Goal: Task Accomplishment & Management: Complete application form

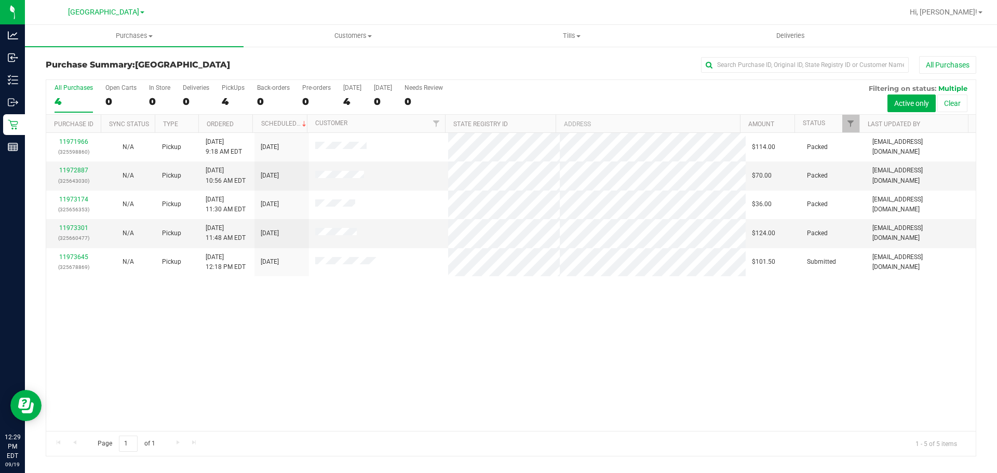
click at [147, 333] on div "11971966 (325598860) N/A Pickup [DATE] 9:18 AM EDT 9/19/2025 $114.00 Packed [EM…" at bounding box center [510, 282] width 929 height 298
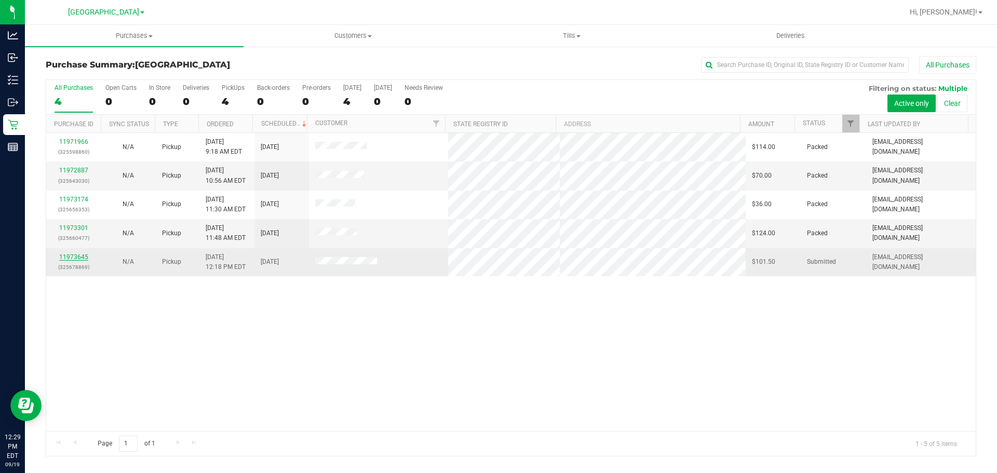
click at [65, 258] on link "11973645" at bounding box center [73, 256] width 29 height 7
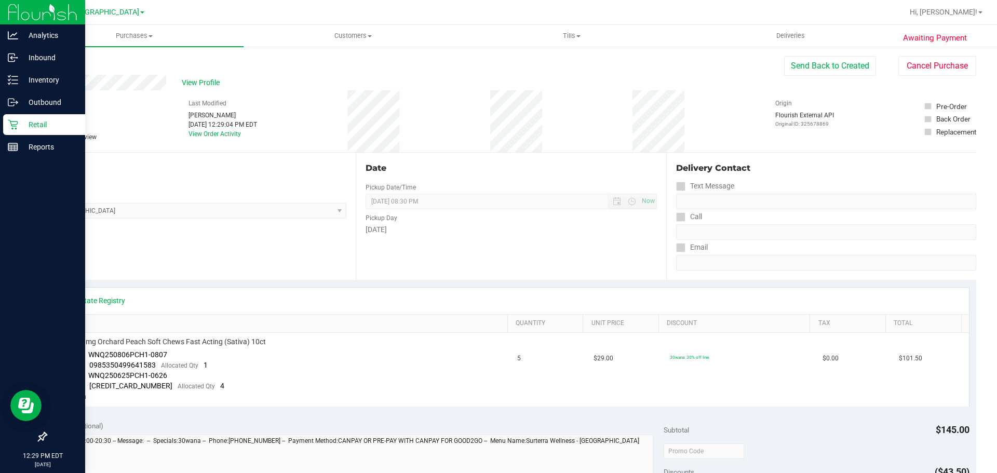
click at [30, 126] on p "Retail" at bounding box center [49, 124] width 62 height 12
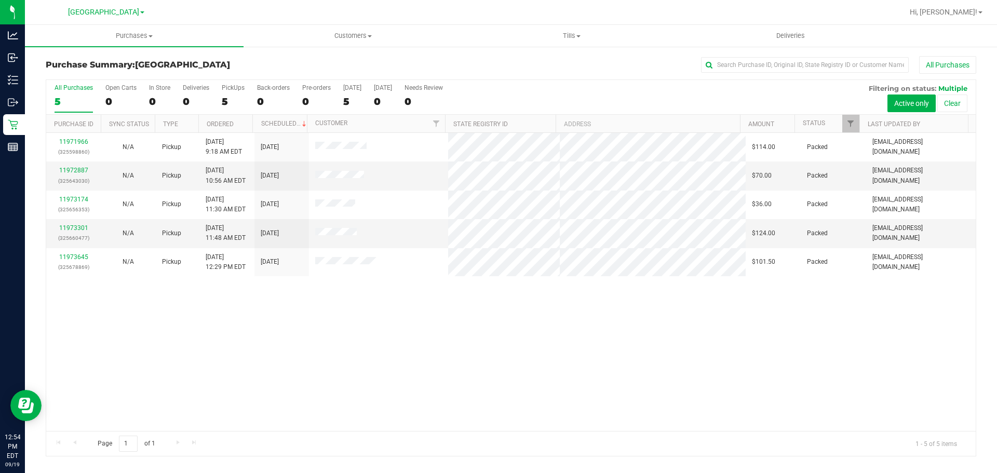
click at [413, 326] on div "11971966 (325598860) N/A Pickup [DATE] 9:18 AM EDT 9/19/2025 $114.00 Packed [EM…" at bounding box center [510, 282] width 929 height 298
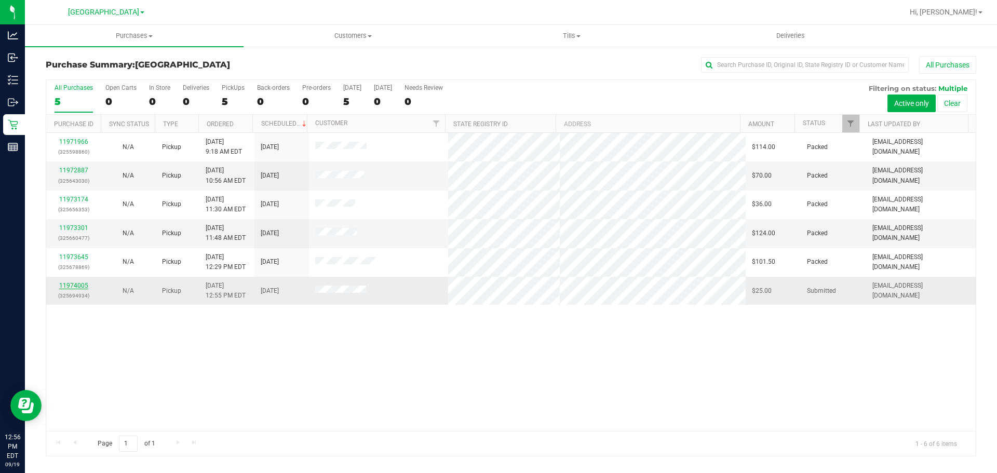
click at [82, 284] on link "11974005" at bounding box center [73, 285] width 29 height 7
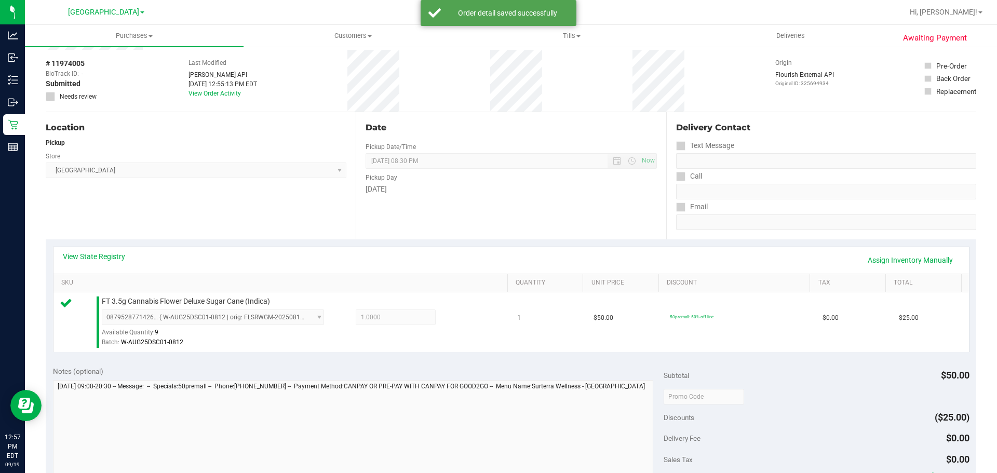
scroll to position [156, 0]
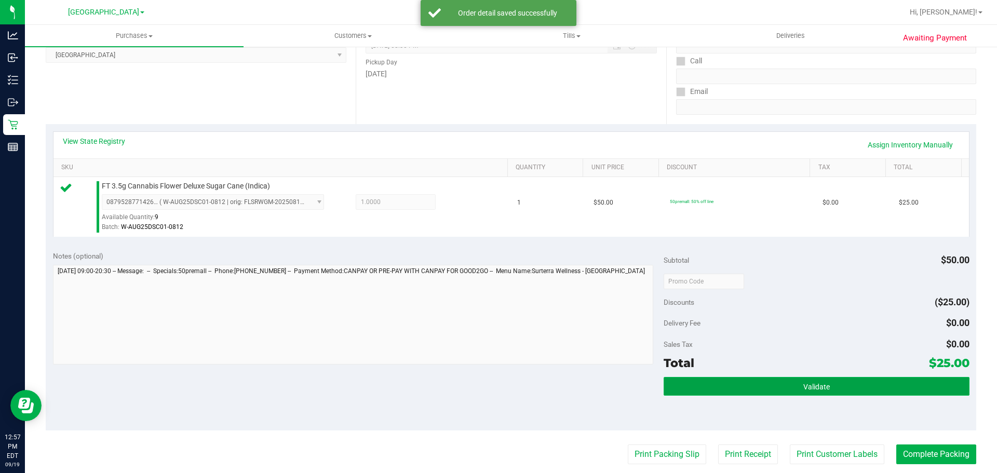
click at [710, 380] on button "Validate" at bounding box center [815, 386] width 305 height 19
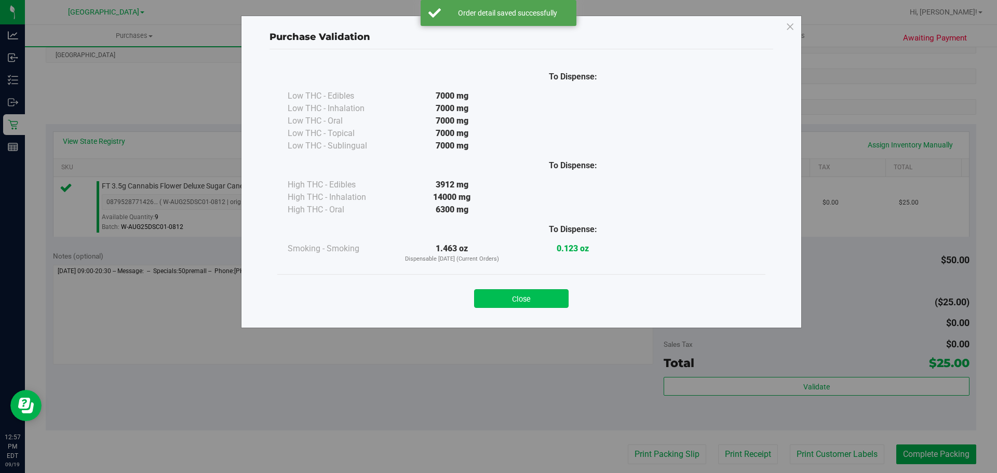
click at [550, 292] on button "Close" at bounding box center [521, 298] width 94 height 19
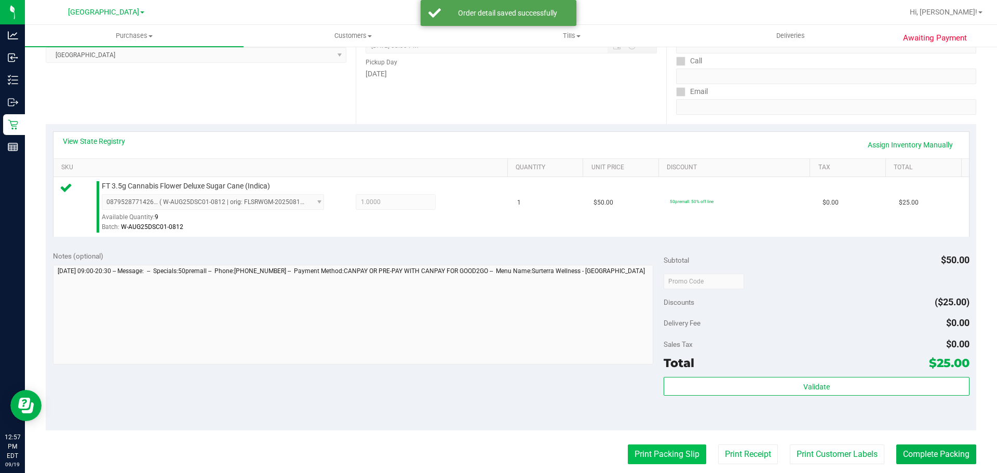
click at [637, 453] on button "Print Packing Slip" at bounding box center [667, 454] width 78 height 20
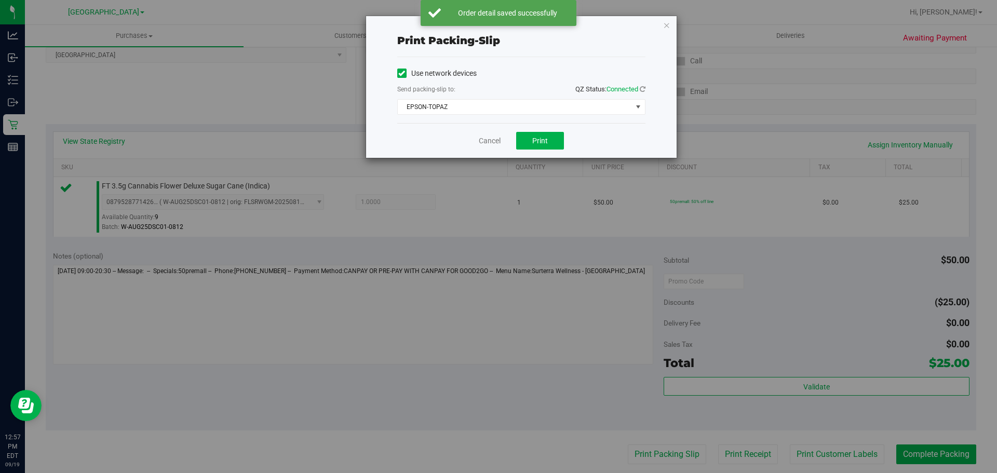
click at [537, 129] on div "Cancel Print" at bounding box center [521, 140] width 248 height 35
click at [535, 133] on button "Print" at bounding box center [540, 141] width 48 height 18
click at [492, 144] on link "Cancel" at bounding box center [490, 140] width 22 height 11
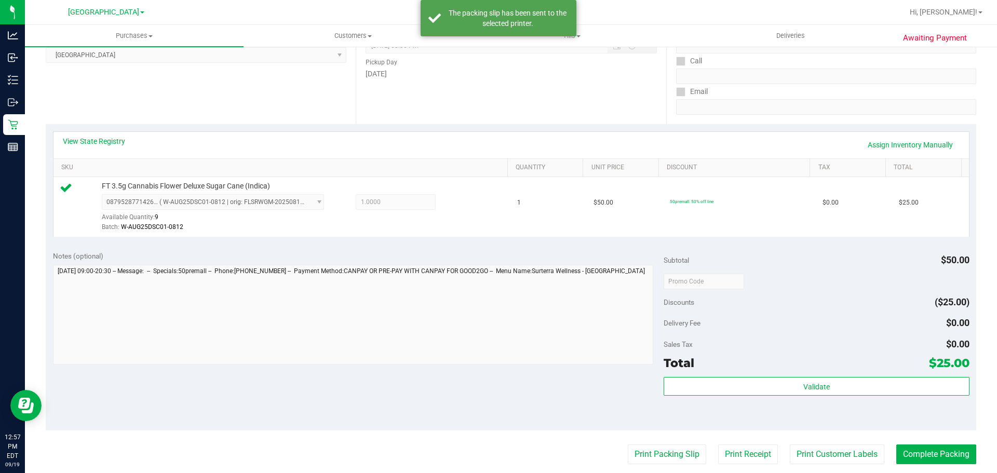
click at [798, 376] on div "Subtotal $50.00 Discounts ($25.00) Delivery Fee $0.00 Sales Tax $0.00 Total $25…" at bounding box center [815, 337] width 305 height 173
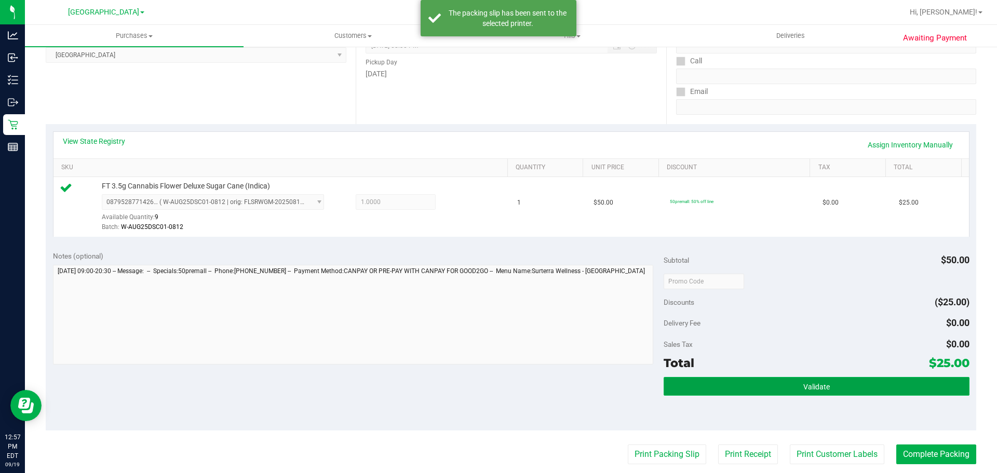
click at [798, 377] on button "Validate" at bounding box center [815, 386] width 305 height 19
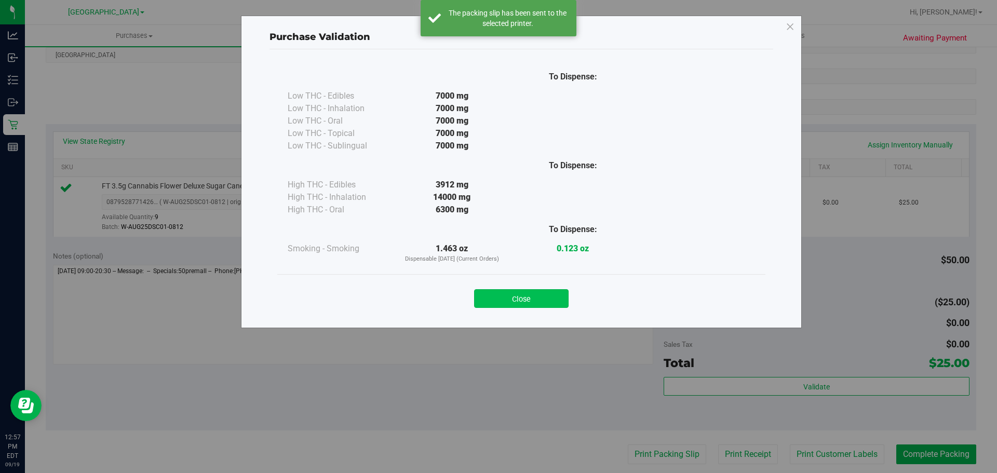
click at [541, 299] on button "Close" at bounding box center [521, 298] width 94 height 19
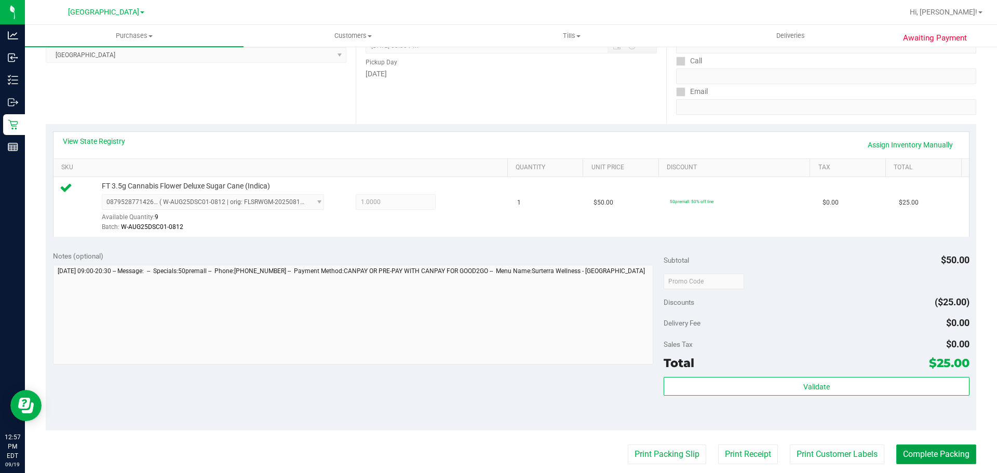
click at [896, 452] on button "Complete Packing" at bounding box center [936, 454] width 80 height 20
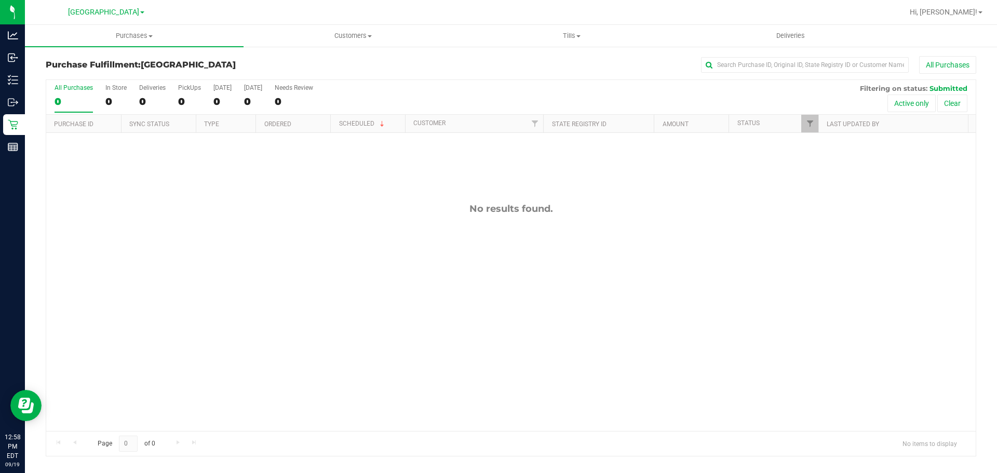
click at [517, 345] on div "No results found." at bounding box center [510, 317] width 929 height 368
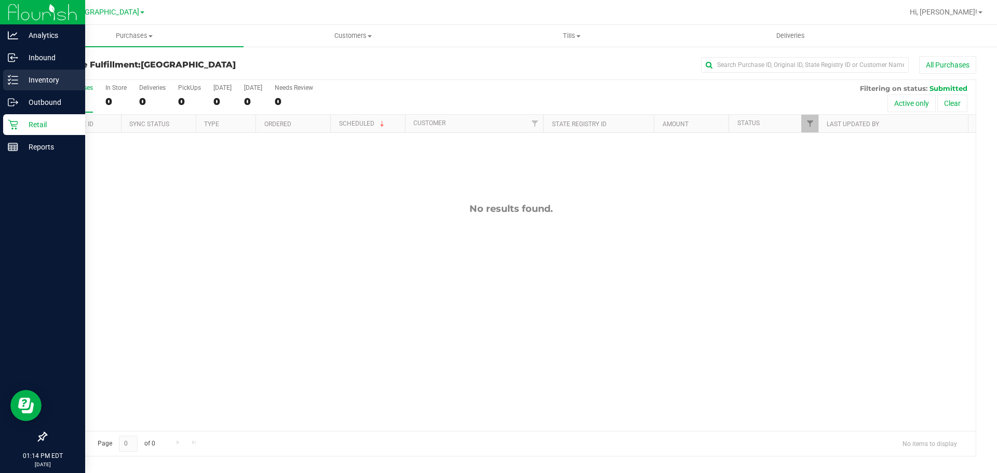
click at [13, 78] on icon at bounding box center [13, 80] width 10 height 10
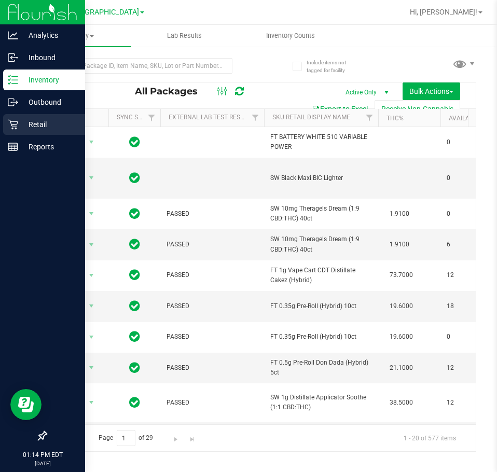
click at [18, 131] on div "Retail" at bounding box center [44, 124] width 82 height 21
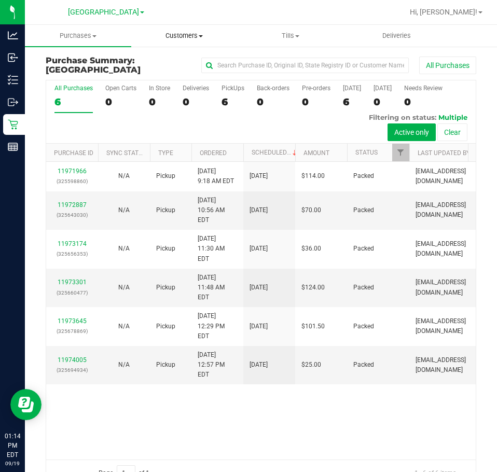
click at [168, 35] on span "Customers" at bounding box center [184, 35] width 105 height 9
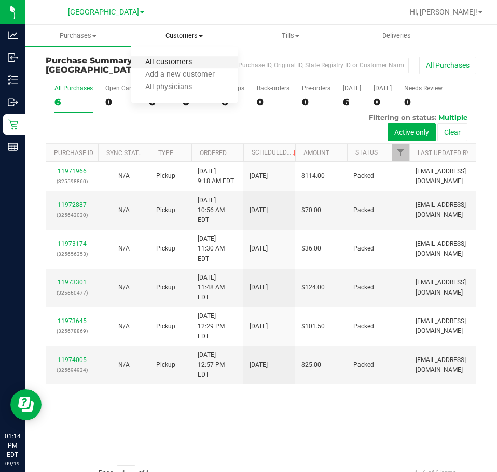
click at [175, 62] on span "All customers" at bounding box center [168, 62] width 75 height 9
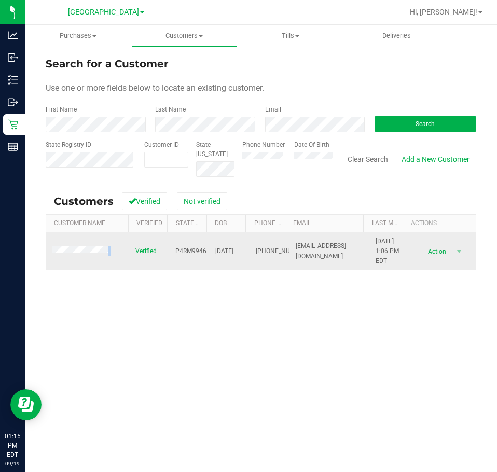
drag, startPoint x: 112, startPoint y: 255, endPoint x: 84, endPoint y: 255, distance: 28.0
click at [84, 255] on td at bounding box center [87, 252] width 83 height 38
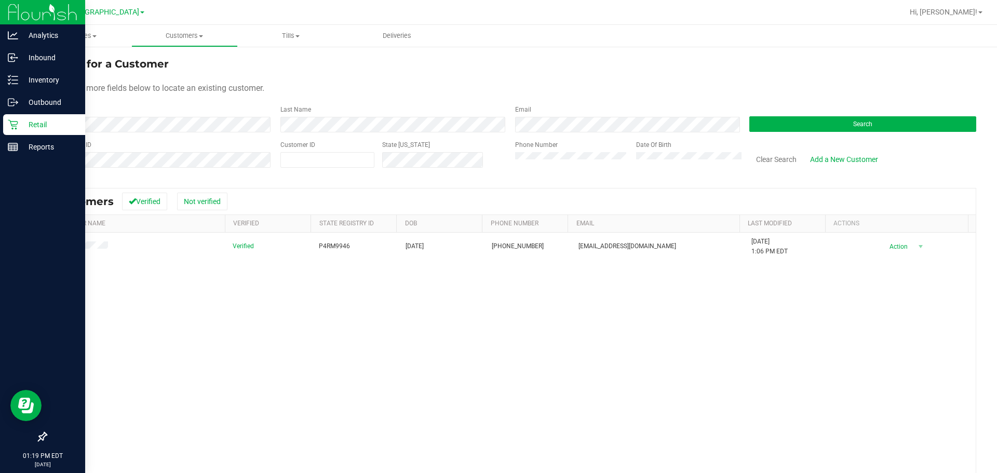
click at [24, 127] on p "Retail" at bounding box center [49, 124] width 62 height 12
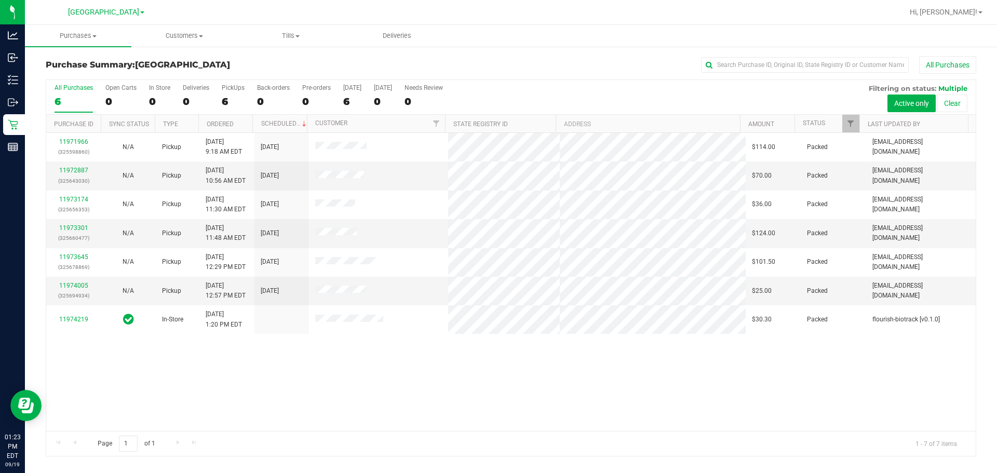
click at [616, 385] on div "11971966 (325598860) N/A Pickup [DATE] 9:18 AM EDT 9/19/2025 $114.00 Packed [EM…" at bounding box center [510, 282] width 929 height 298
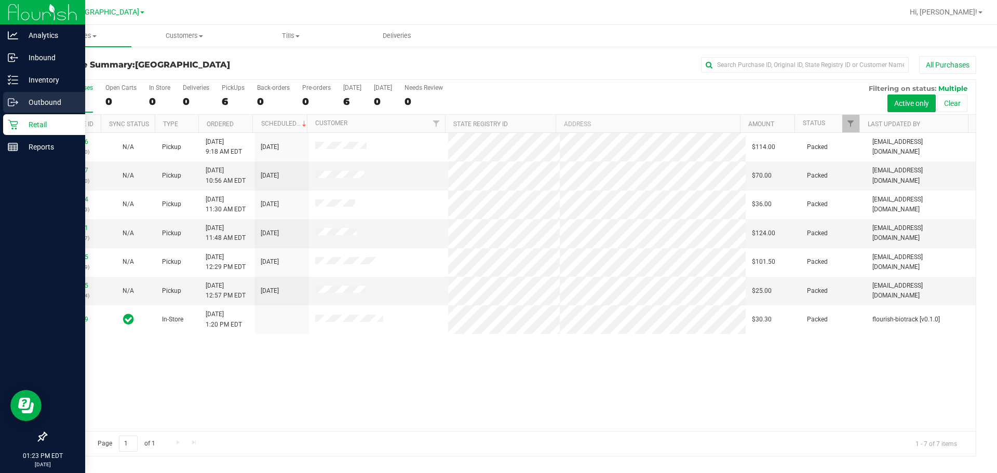
click at [11, 111] on div "Outbound" at bounding box center [44, 102] width 82 height 21
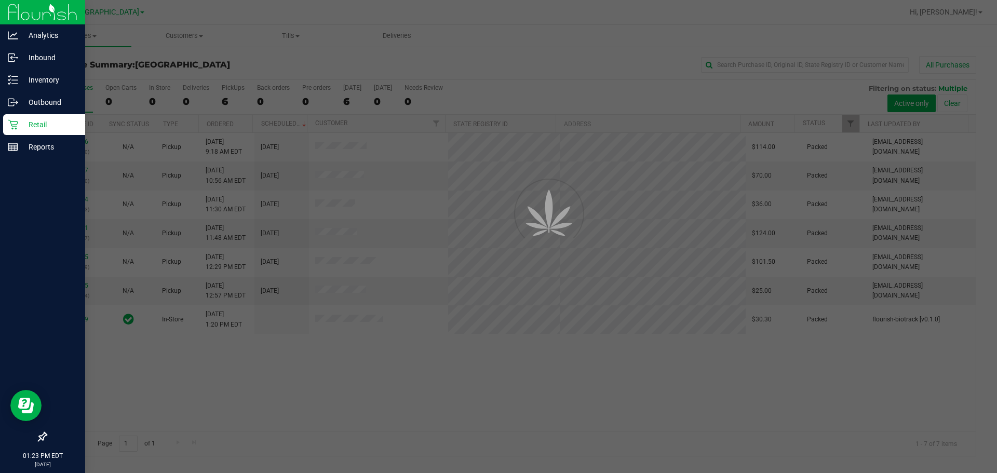
click at [10, 134] on div "Retail" at bounding box center [44, 124] width 82 height 21
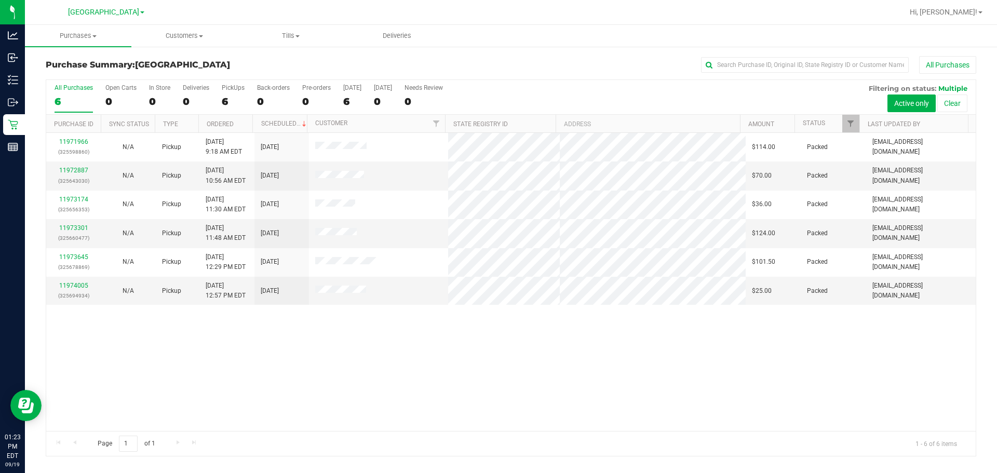
click at [229, 351] on div "11971966 (325598860) N/A Pickup [DATE] 9:18 AM EDT 9/19/2025 $114.00 Packed [EM…" at bounding box center [510, 282] width 929 height 298
click at [356, 408] on div "11971966 (325598860) N/A Pickup [DATE] 9:18 AM EDT 9/19/2025 $114.00 Packed [EM…" at bounding box center [510, 282] width 929 height 298
click at [606, 361] on div "11971966 (325598860) N/A Pickup [DATE] 9:18 AM EDT 9/19/2025 $114.00 Packed [EM…" at bounding box center [510, 282] width 929 height 298
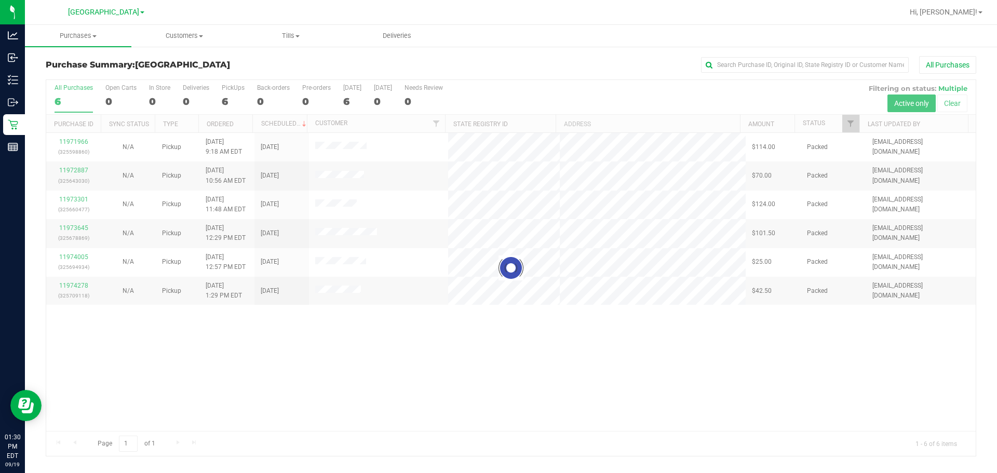
click at [56, 289] on div at bounding box center [510, 268] width 929 height 376
click at [72, 289] on div at bounding box center [510, 268] width 929 height 376
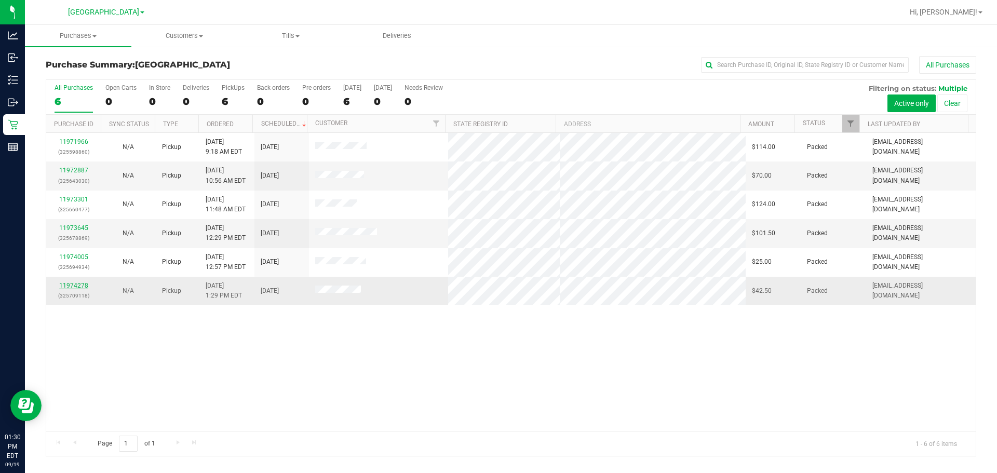
click at [75, 286] on link "11974278" at bounding box center [73, 285] width 29 height 7
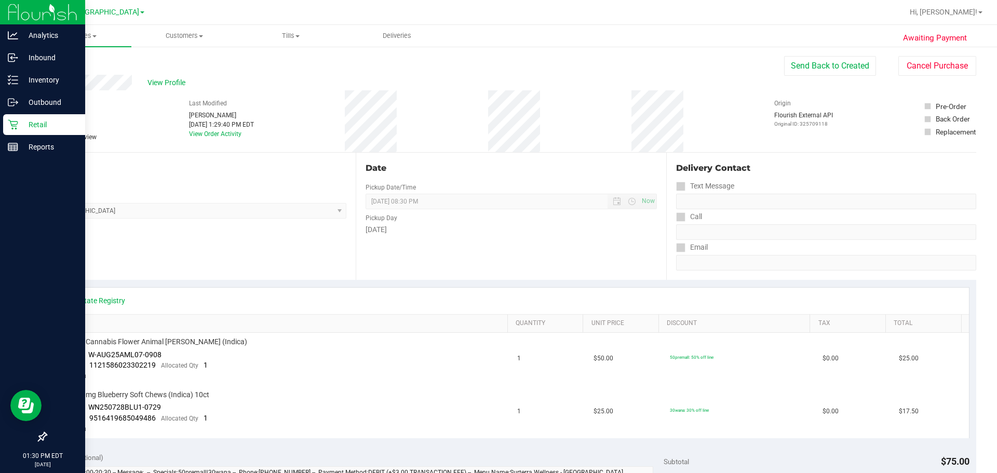
click at [10, 122] on icon at bounding box center [13, 125] width 10 height 10
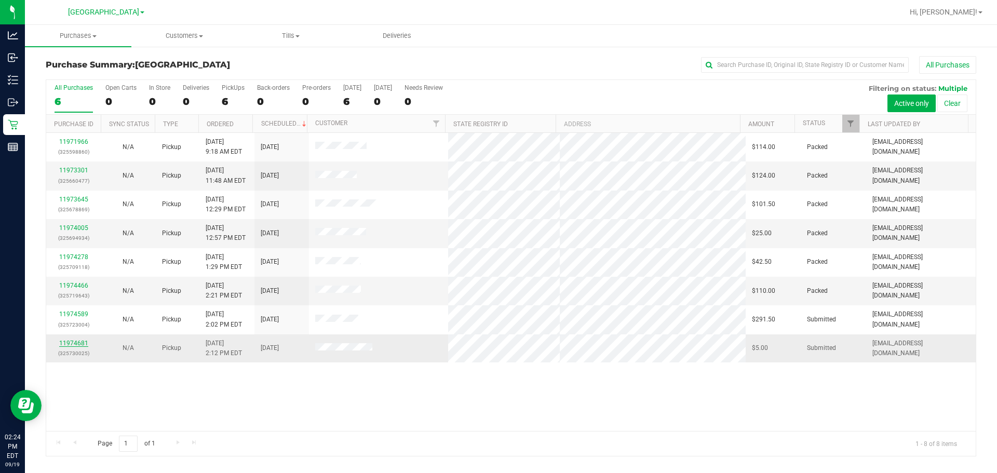
click at [64, 341] on link "11974681" at bounding box center [73, 342] width 29 height 7
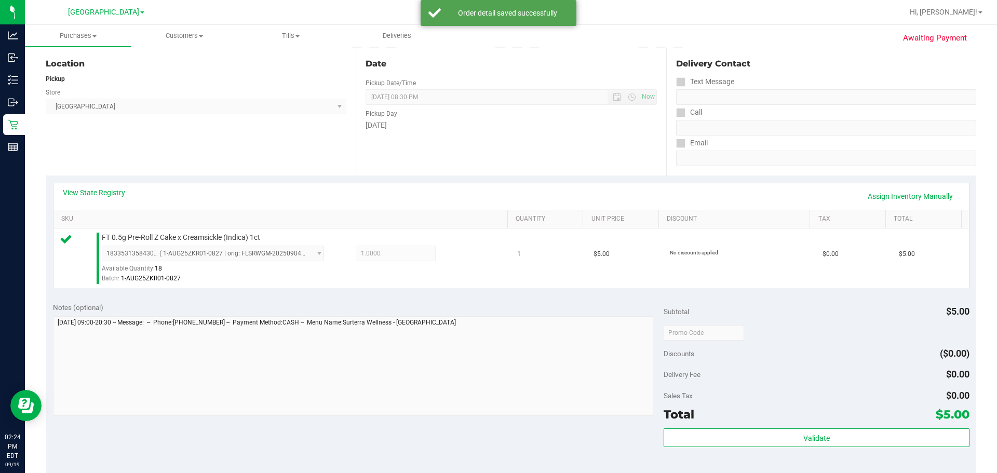
scroll to position [260, 0]
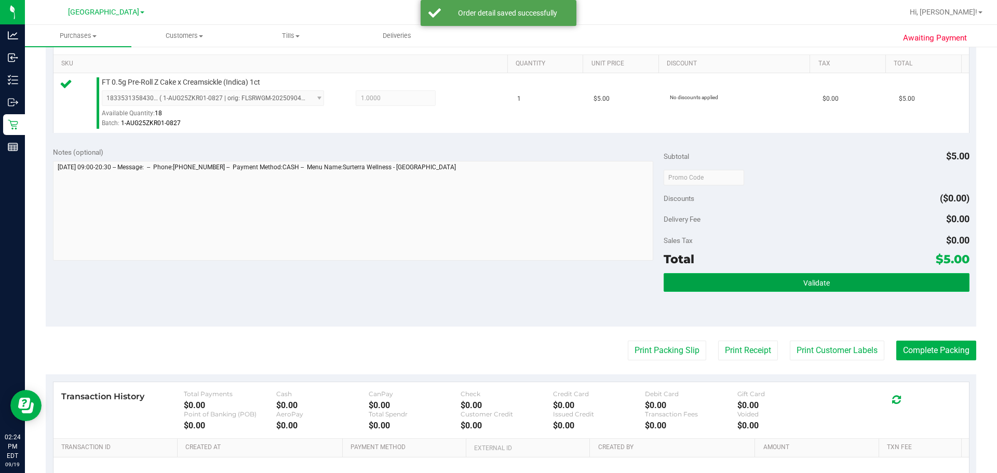
click at [695, 279] on button "Validate" at bounding box center [815, 282] width 305 height 19
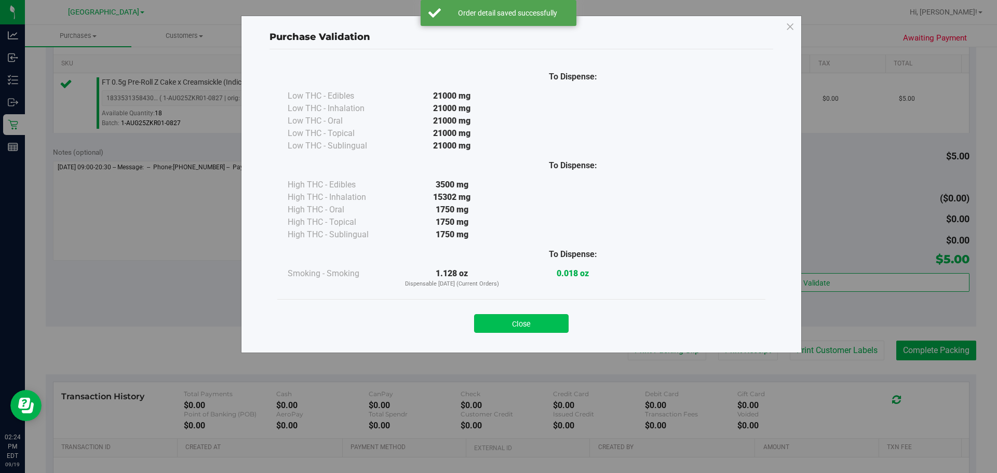
click at [525, 317] on button "Close" at bounding box center [521, 323] width 94 height 19
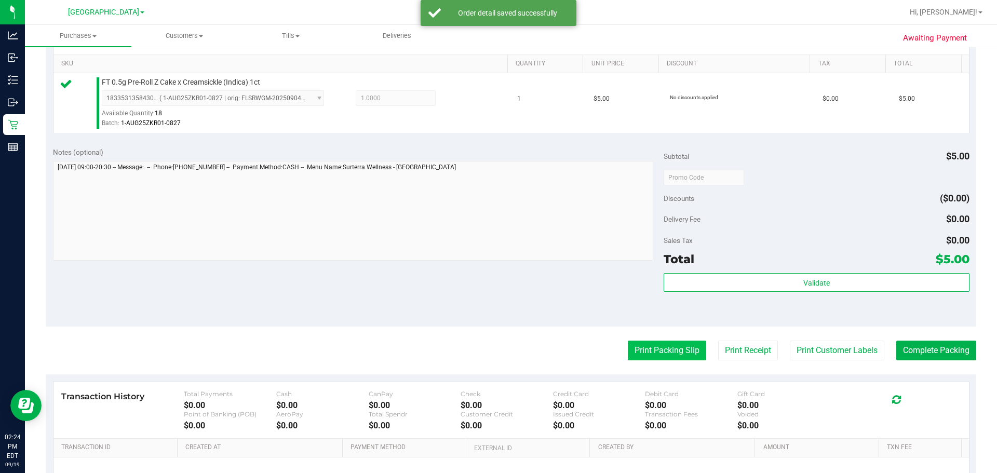
click at [632, 348] on button "Print Packing Slip" at bounding box center [667, 350] width 78 height 20
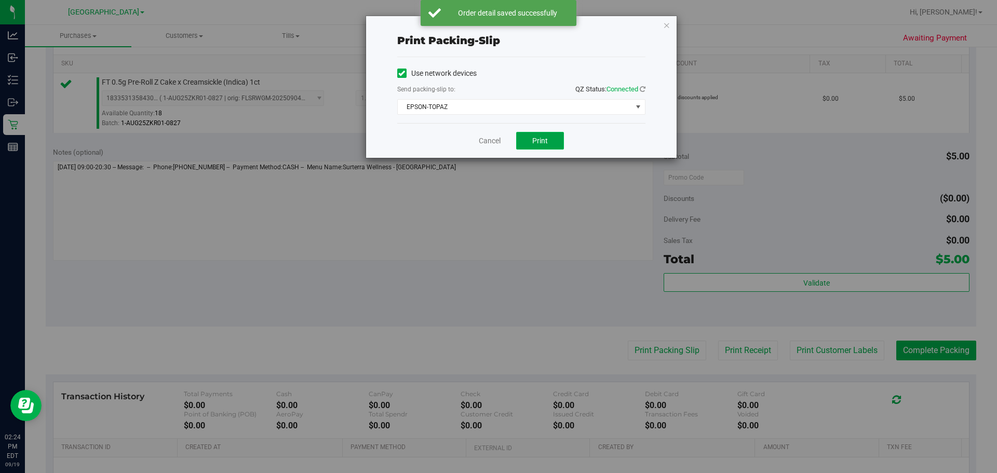
click at [539, 140] on span "Print" at bounding box center [540, 141] width 16 height 8
click at [476, 141] on div "Cancel Print" at bounding box center [521, 140] width 248 height 35
click at [483, 139] on link "Cancel" at bounding box center [490, 140] width 22 height 11
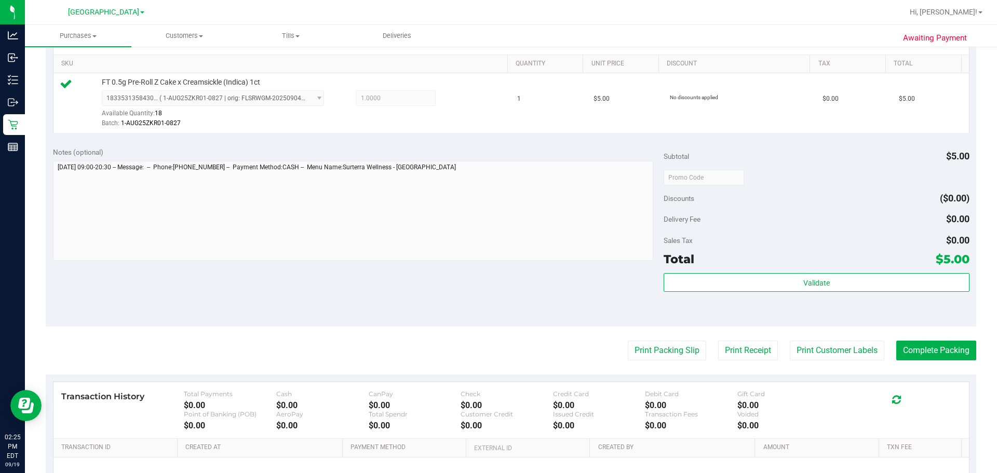
scroll to position [0, 0]
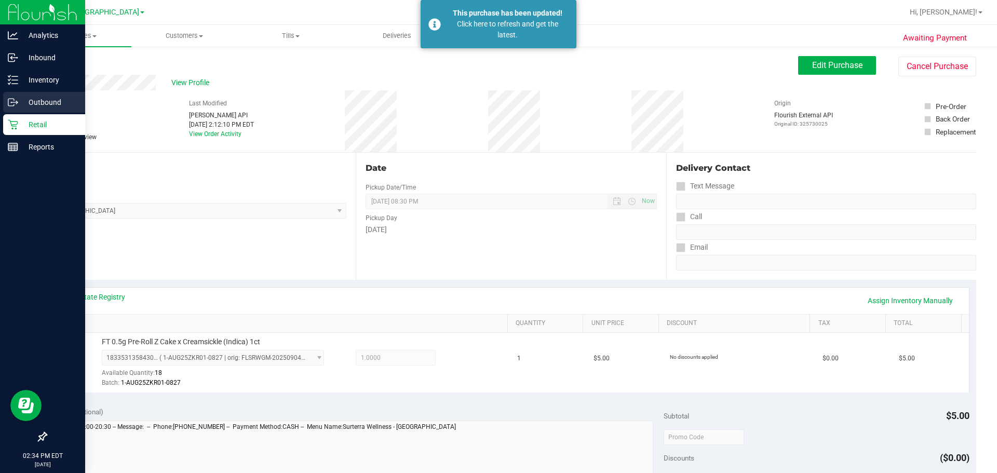
click at [17, 103] on icon at bounding box center [13, 102] width 10 height 10
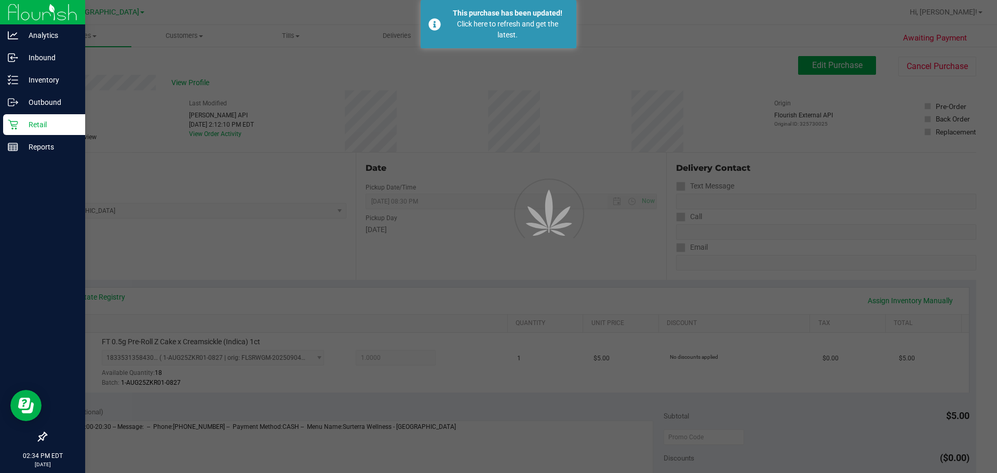
click at [12, 129] on icon at bounding box center [13, 125] width 10 height 10
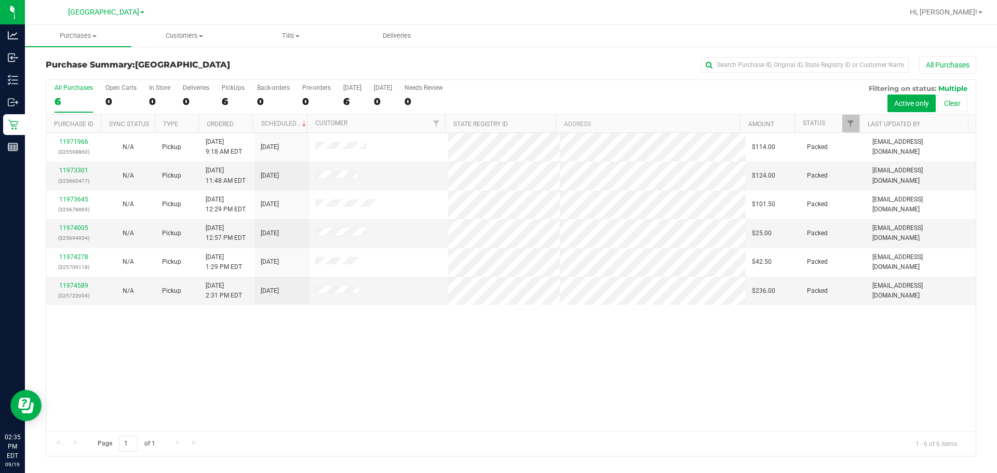
click at [344, 372] on div "11971966 (325598860) N/A Pickup [DATE] 9:18 AM EDT 9/19/2025 $114.00 Packed [EM…" at bounding box center [510, 282] width 929 height 298
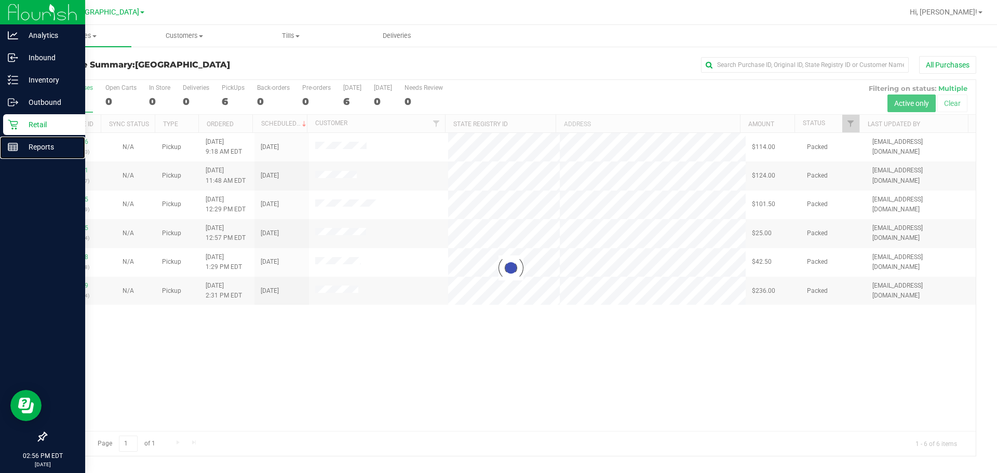
drag, startPoint x: 15, startPoint y: 139, endPoint x: 19, endPoint y: 133, distance: 6.6
click at [15, 139] on div "Reports" at bounding box center [44, 147] width 82 height 21
click at [43, 84] on p "Inventory" at bounding box center [49, 80] width 62 height 12
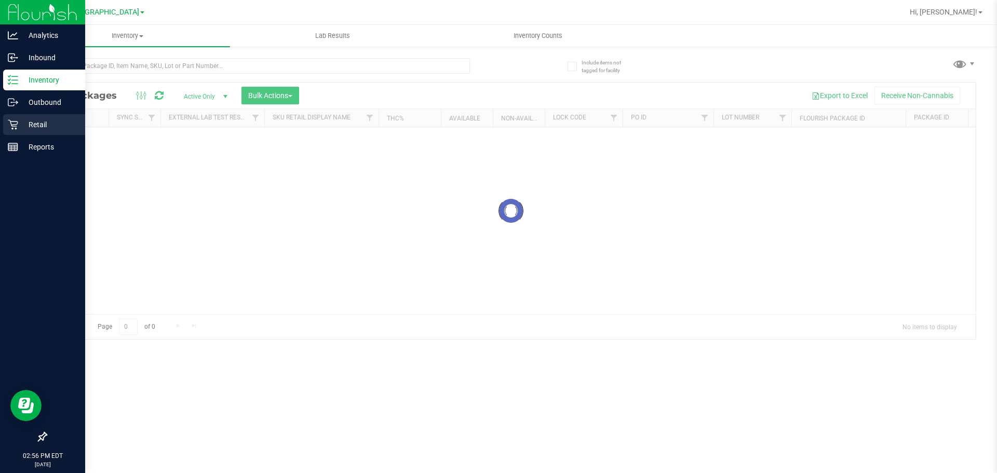
click at [19, 126] on p "Retail" at bounding box center [49, 124] width 62 height 12
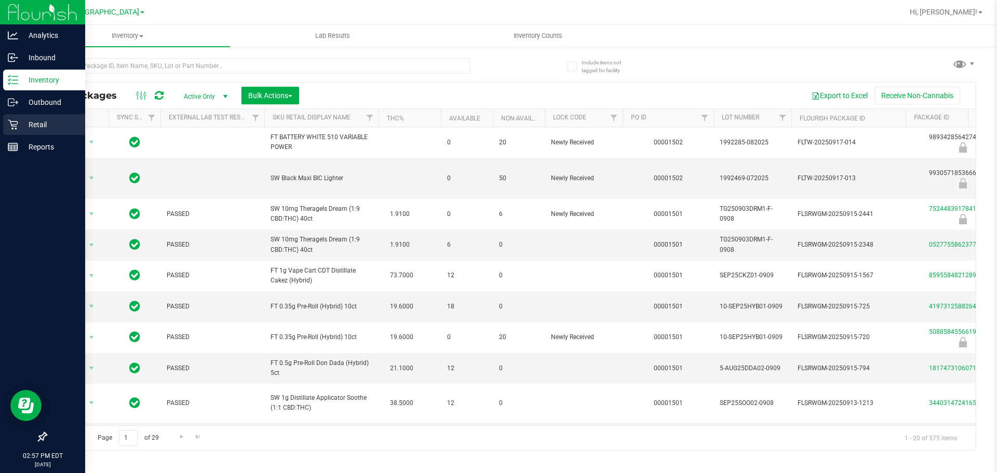
click at [23, 119] on p "Retail" at bounding box center [49, 124] width 62 height 12
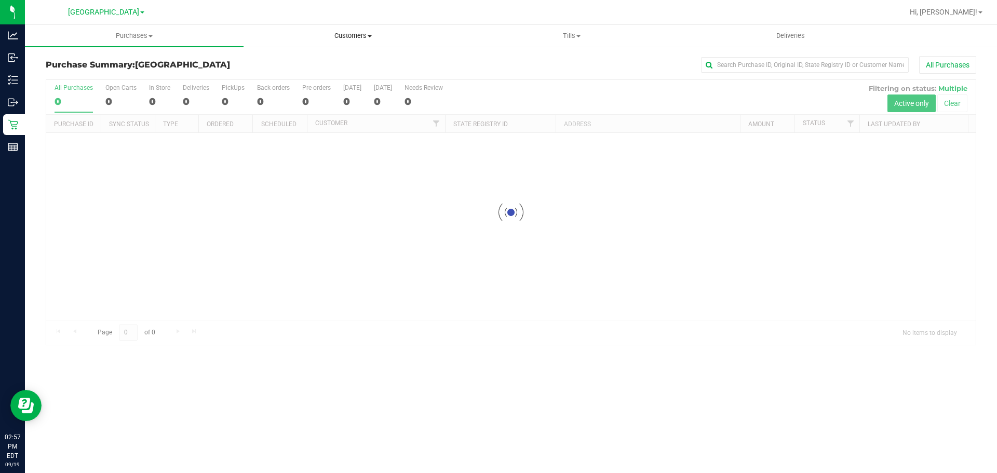
click at [373, 32] on span "Customers" at bounding box center [352, 35] width 217 height 9
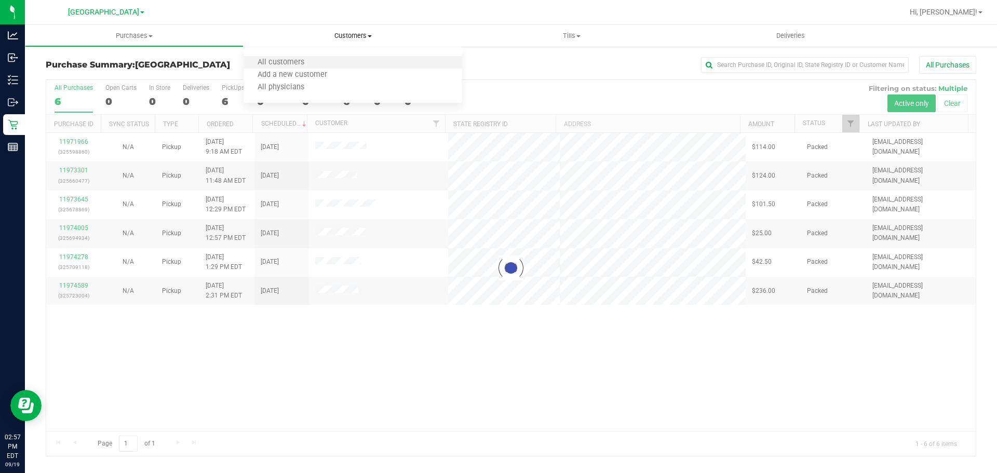
click at [325, 61] on li "All customers" at bounding box center [352, 63] width 219 height 12
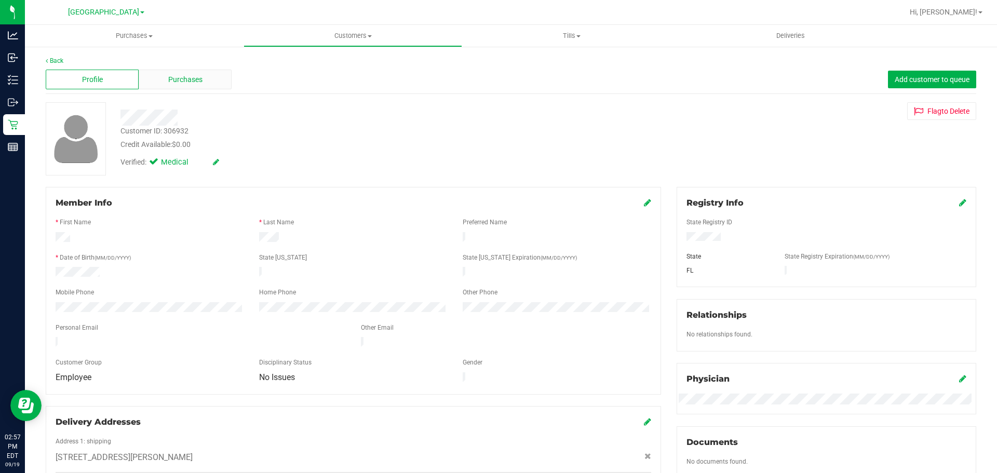
click at [200, 84] on span "Purchases" at bounding box center [185, 79] width 34 height 11
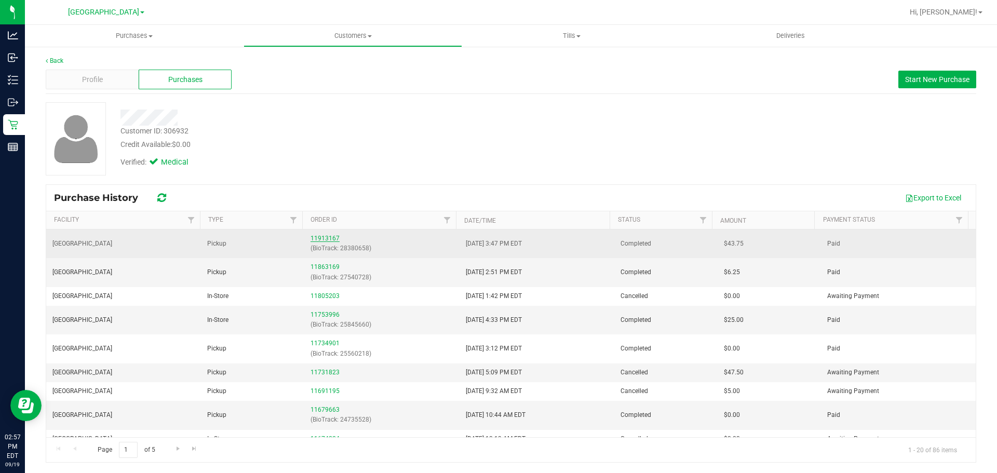
click at [323, 237] on link "11913167" at bounding box center [324, 238] width 29 height 7
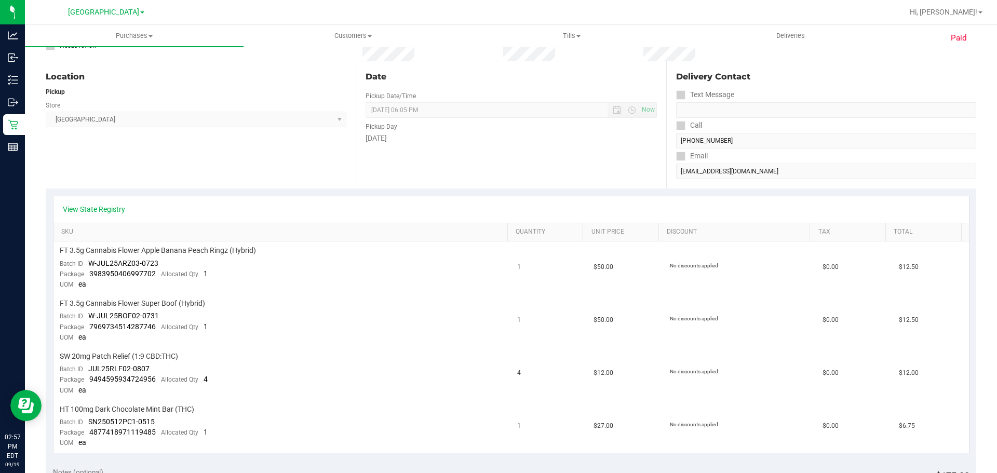
scroll to position [52, 0]
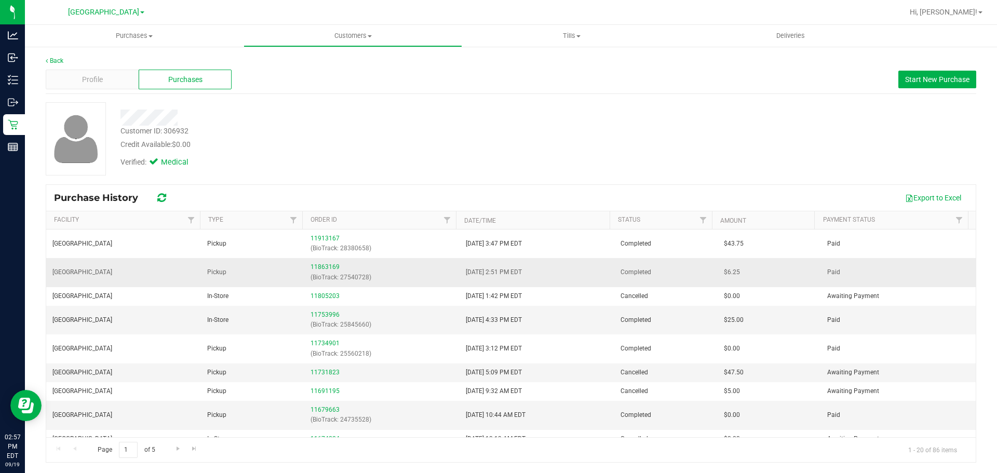
click at [313, 260] on td "11863169 (BioTrack: 27540728)" at bounding box center [381, 272] width 155 height 29
click at [315, 266] on link "11863169" at bounding box center [324, 266] width 29 height 7
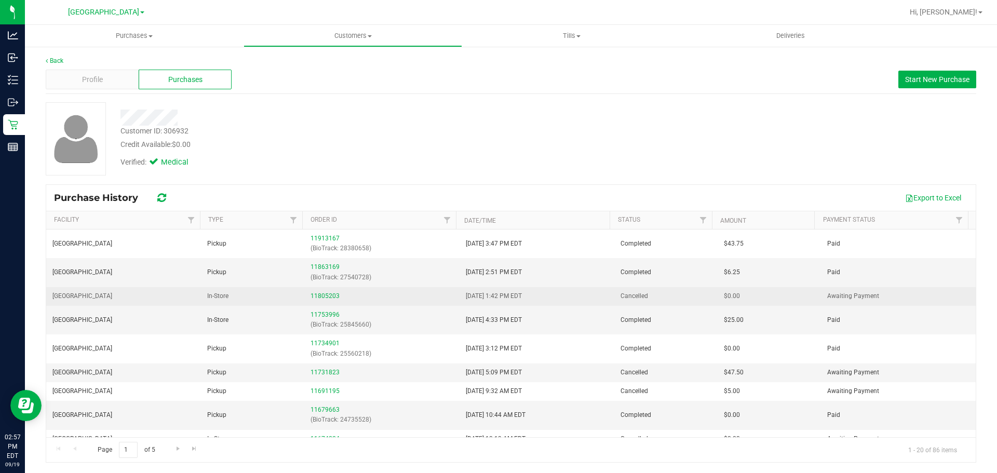
click at [314, 291] on div "11805203" at bounding box center [381, 296] width 142 height 10
click at [316, 295] on link "11805203" at bounding box center [324, 295] width 29 height 7
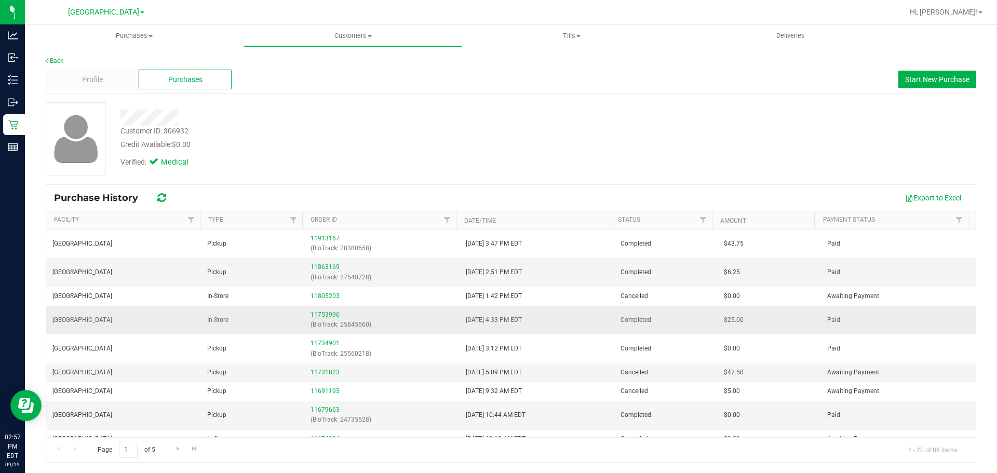
click at [321, 316] on link "11753996" at bounding box center [324, 314] width 29 height 7
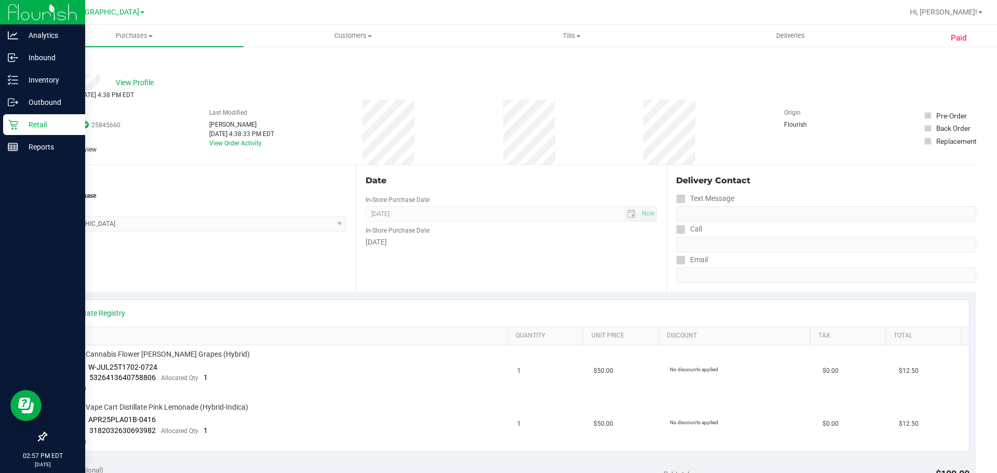
click at [7, 117] on div "Retail" at bounding box center [44, 124] width 82 height 21
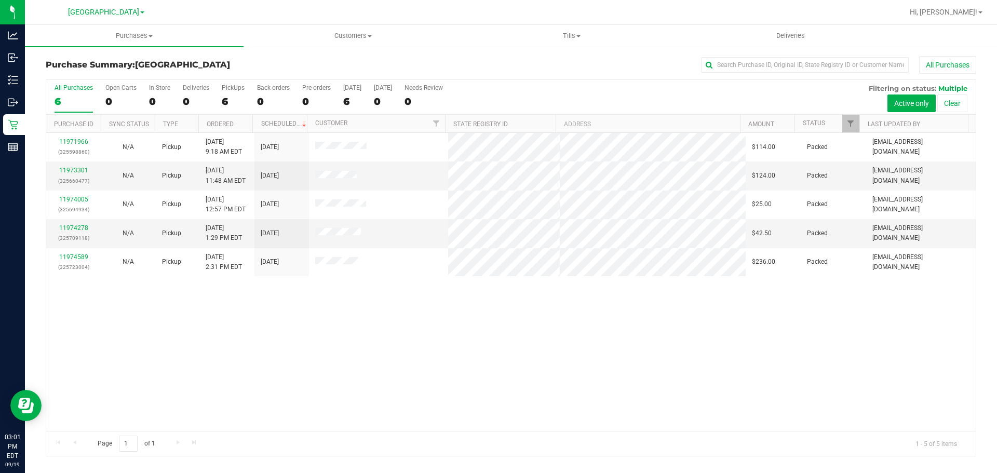
click at [653, 382] on div "11971966 (325598860) N/A Pickup [DATE] 9:18 AM EDT 9/19/2025 $114.00 Packed [EM…" at bounding box center [510, 282] width 929 height 298
click at [335, 37] on span "Customers" at bounding box center [352, 35] width 217 height 9
click at [324, 65] on li "All customers" at bounding box center [352, 63] width 219 height 12
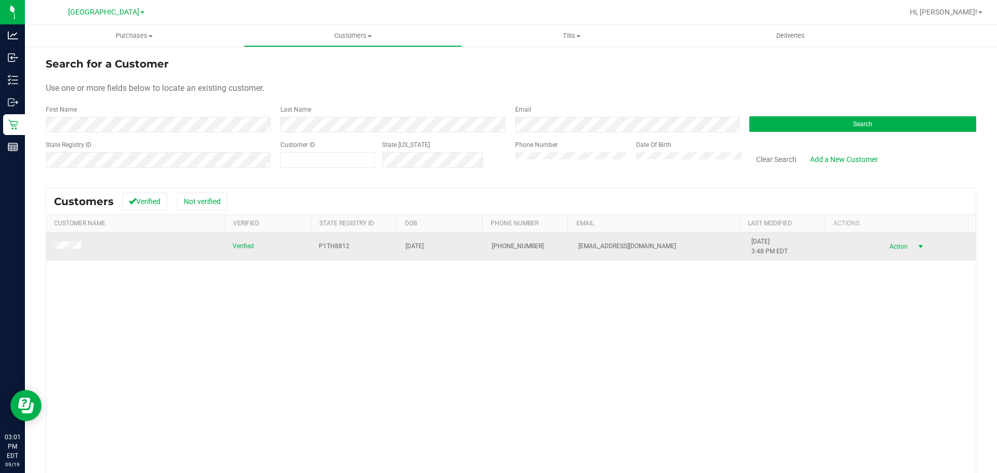
click at [894, 250] on span "Action" at bounding box center [897, 246] width 34 height 15
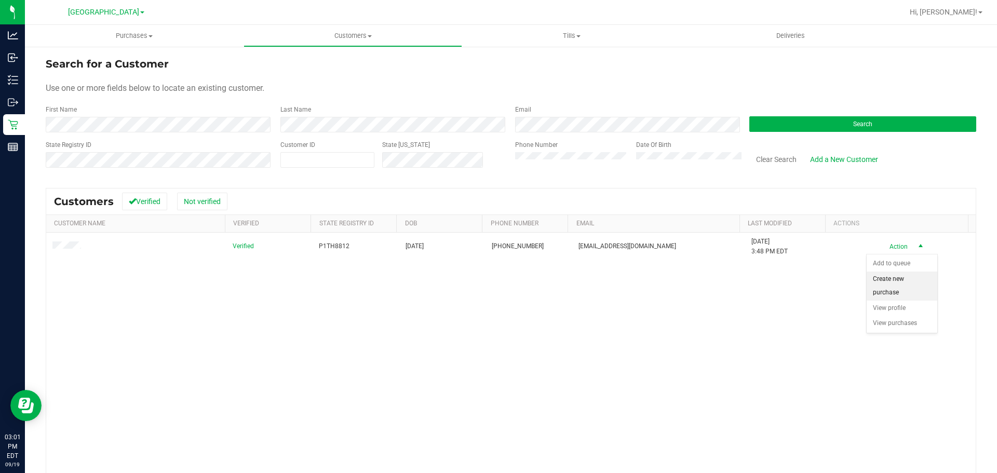
click at [907, 286] on li "Create new purchase" at bounding box center [901, 285] width 71 height 29
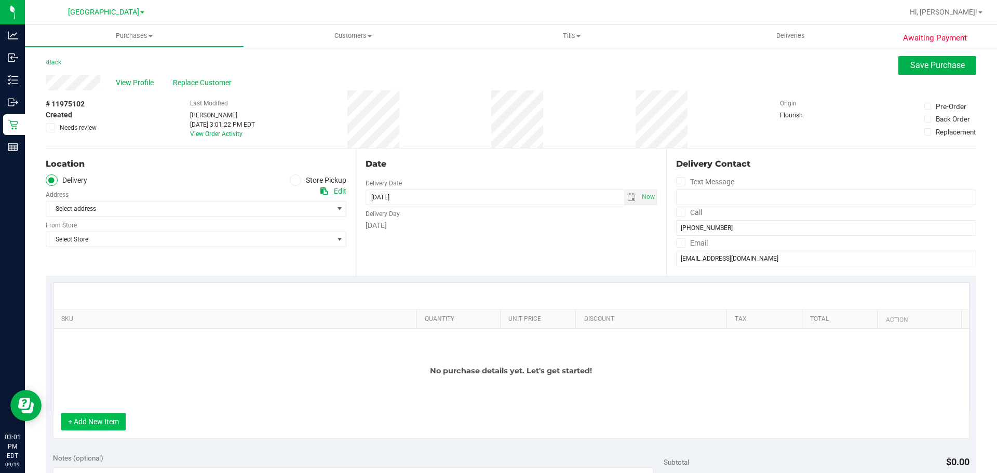
drag, startPoint x: 96, startPoint y: 412, endPoint x: 96, endPoint y: 421, distance: 9.9
click at [96, 412] on div "No purchase details yet. Let's get started!" at bounding box center [510, 371] width 915 height 84
click at [96, 421] on button "+ Add New Item" at bounding box center [93, 422] width 64 height 18
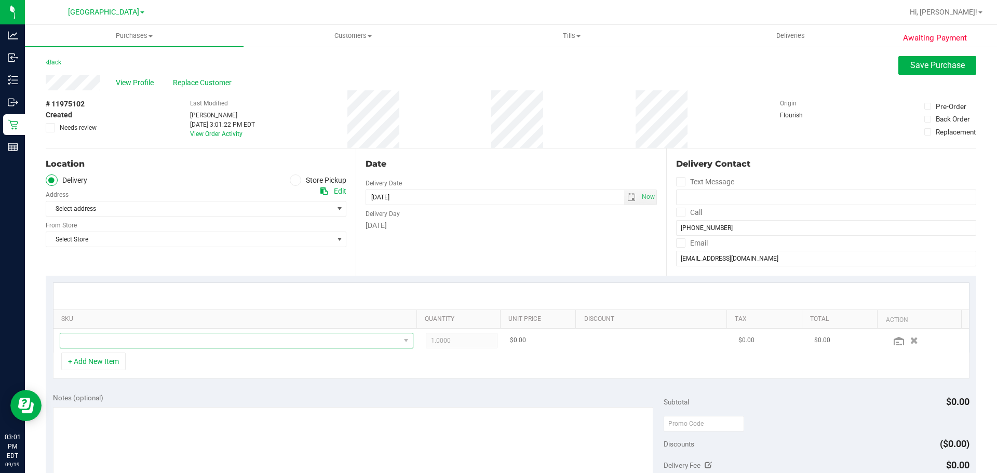
click at [173, 345] on span "NO DATA FOUND" at bounding box center [229, 340] width 339 height 15
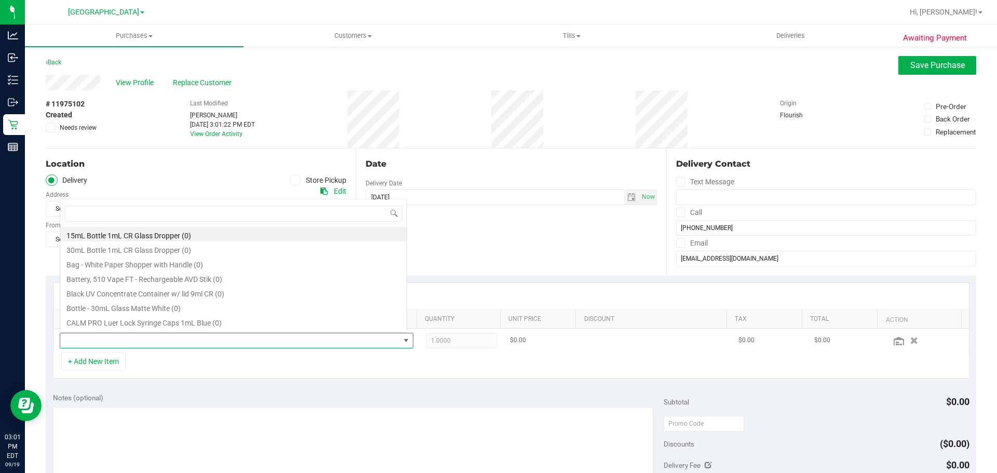
scroll to position [16, 344]
type input "atomi"
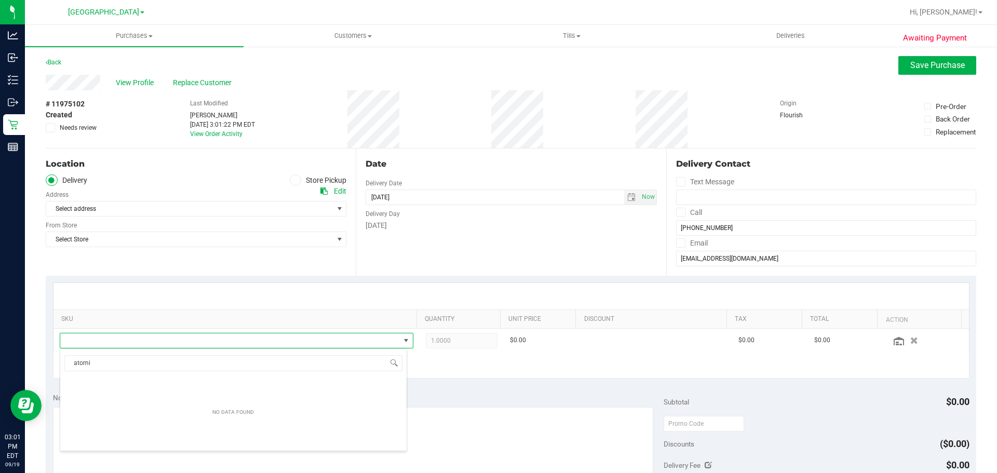
click at [299, 184] on label "Store Pickup" at bounding box center [318, 180] width 57 height 12
click at [0, 0] on input "Store Pickup" at bounding box center [0, 0] width 0 height 0
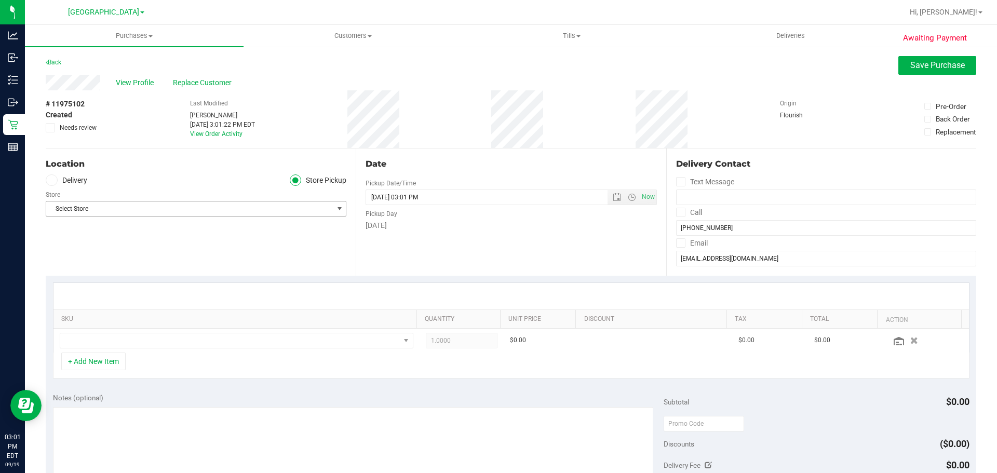
click at [283, 228] on div "Location Delivery Store Pickup Store Select Store Select Store [PERSON_NAME][GE…" at bounding box center [201, 211] width 310 height 127
click at [284, 217] on div "Location Delivery Store Pickup Store Select Store Select Store [PERSON_NAME][GE…" at bounding box center [201, 211] width 310 height 127
click at [265, 209] on span "Select Store" at bounding box center [189, 208] width 287 height 15
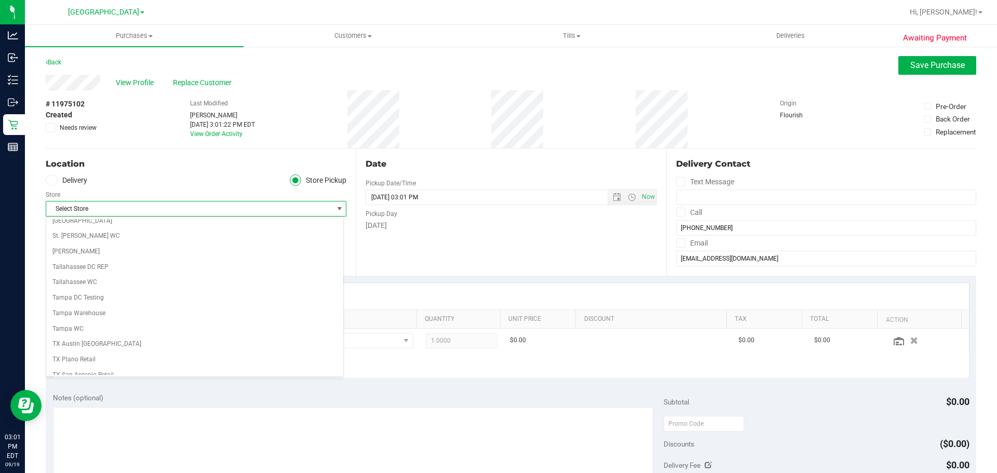
scroll to position [650, 0]
click at [295, 237] on li "[GEOGRAPHIC_DATA]" at bounding box center [194, 240] width 297 height 16
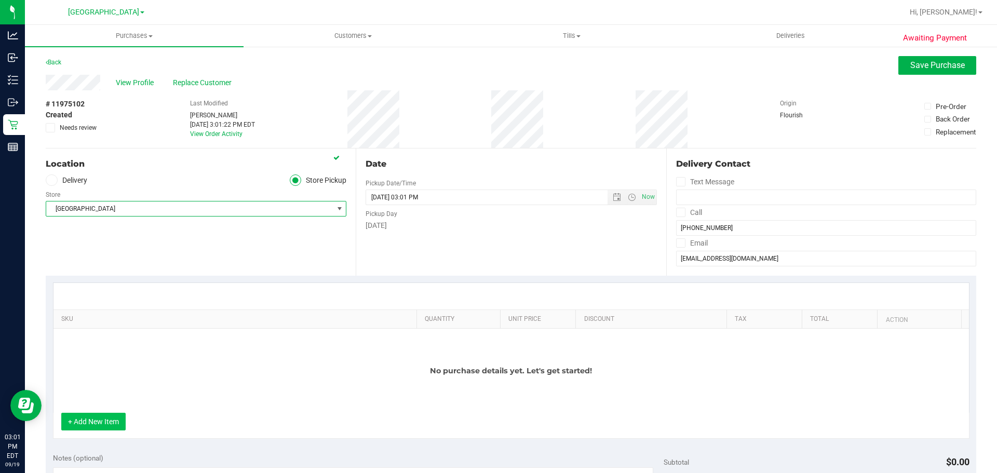
click at [92, 424] on button "+ Add New Item" at bounding box center [93, 422] width 64 height 18
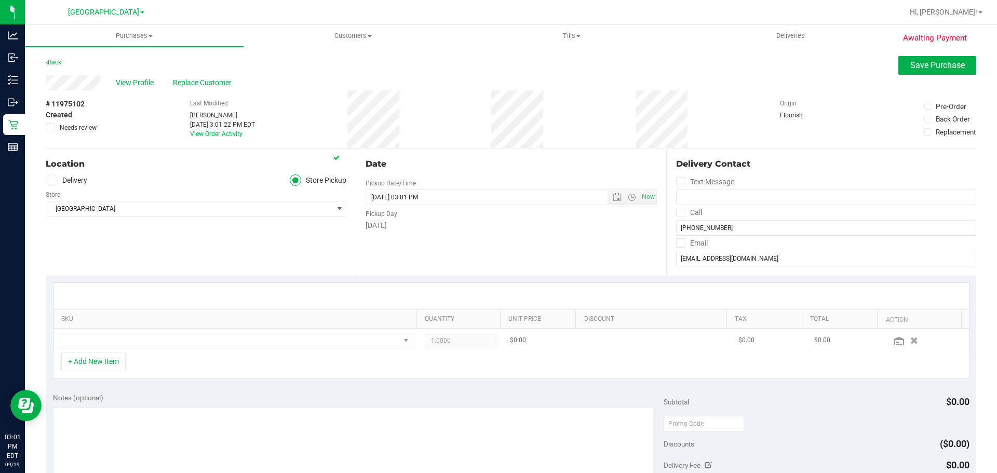
click at [240, 332] on td at bounding box center [236, 341] width 366 height 24
click at [236, 339] on span "NO DATA FOUND" at bounding box center [229, 340] width 339 height 15
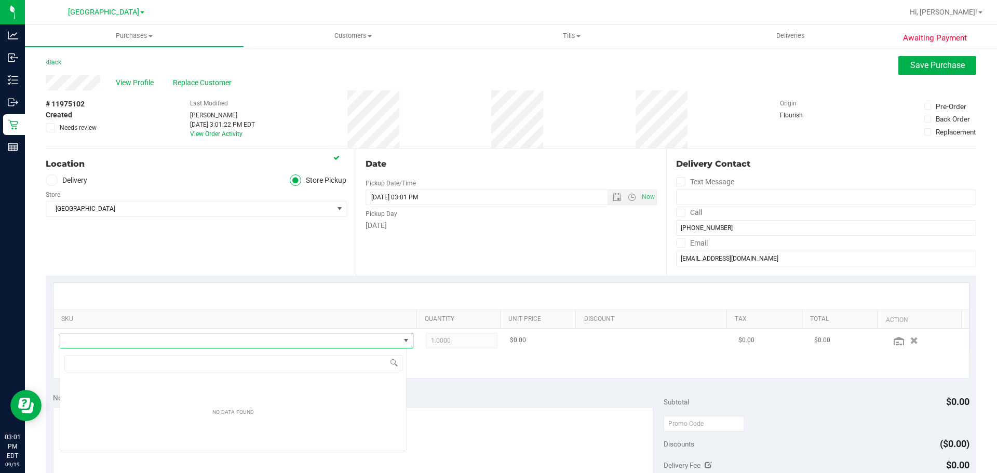
scroll to position [16, 347]
click at [281, 367] on input "NO DATA FOUND" at bounding box center [233, 363] width 338 height 16
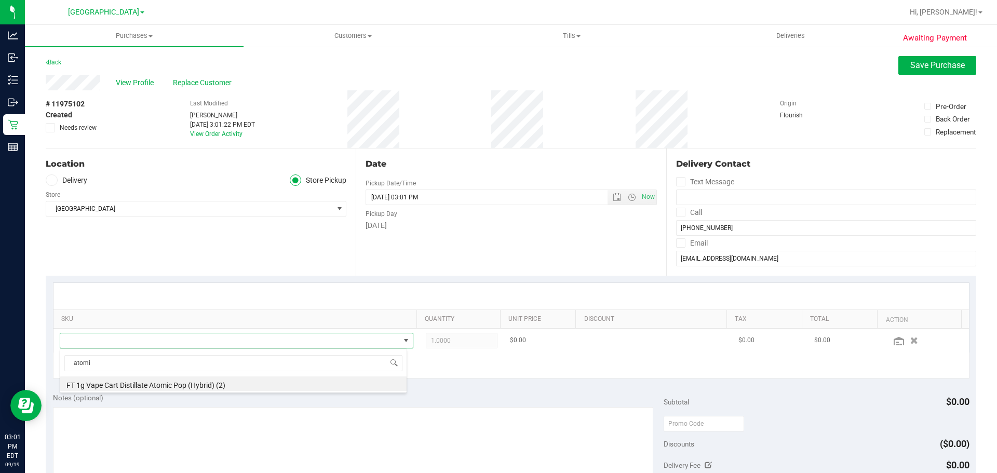
type input "atomic"
click at [248, 385] on li "FT 1g Vape Cart Distillate Atomic Pop (Hybrid) (2)" at bounding box center [233, 383] width 346 height 15
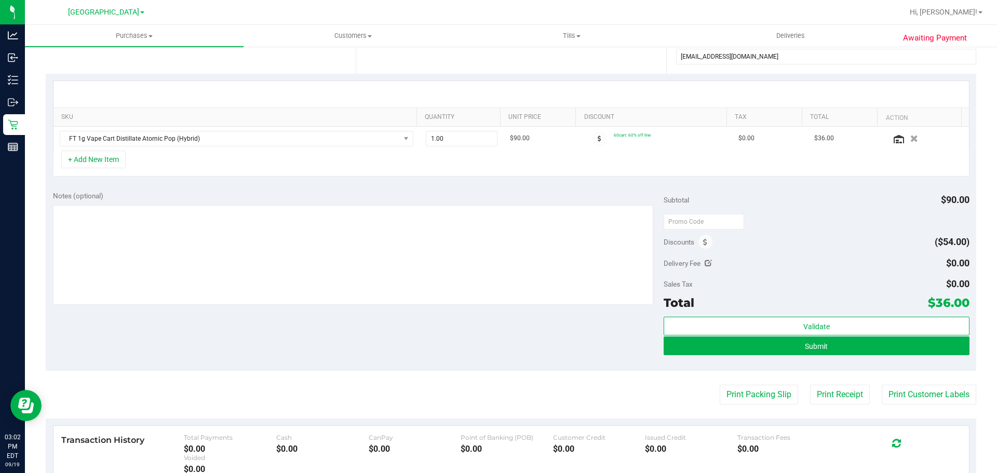
scroll to position [254, 0]
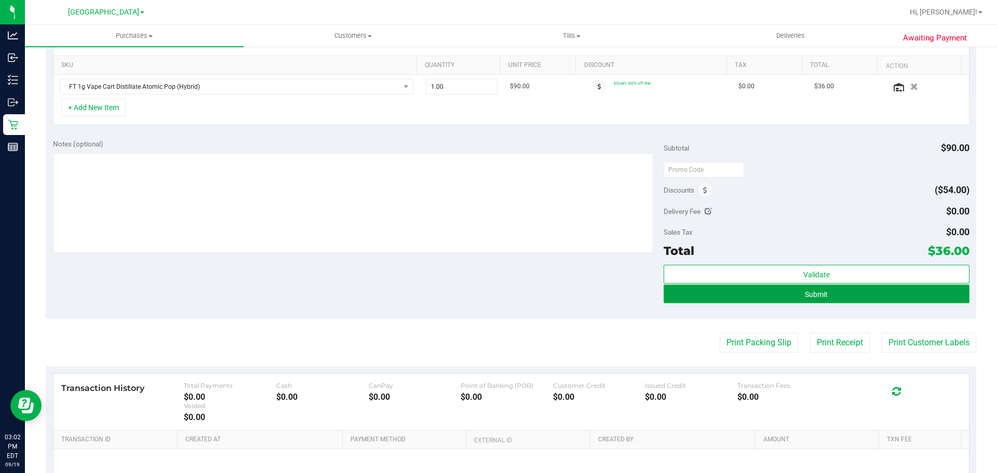
click at [674, 297] on button "Submit" at bounding box center [815, 293] width 305 height 19
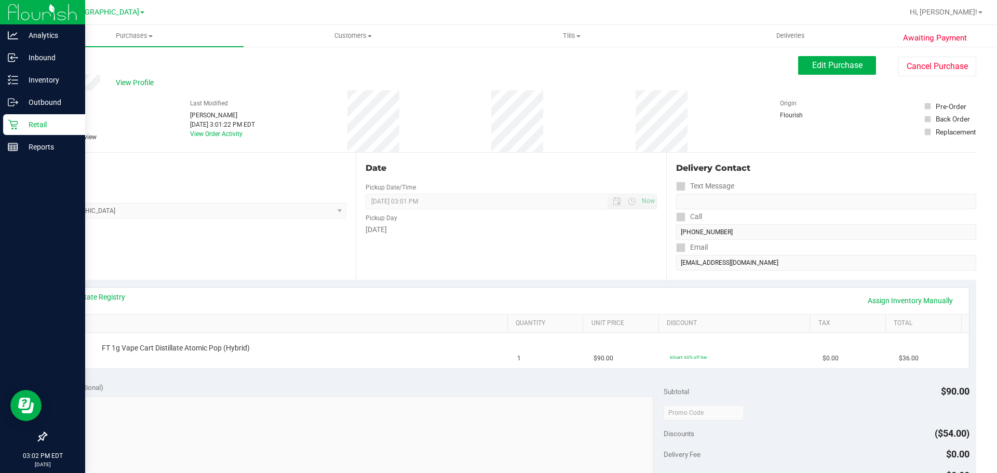
click at [3, 124] on div "Retail" at bounding box center [44, 124] width 82 height 21
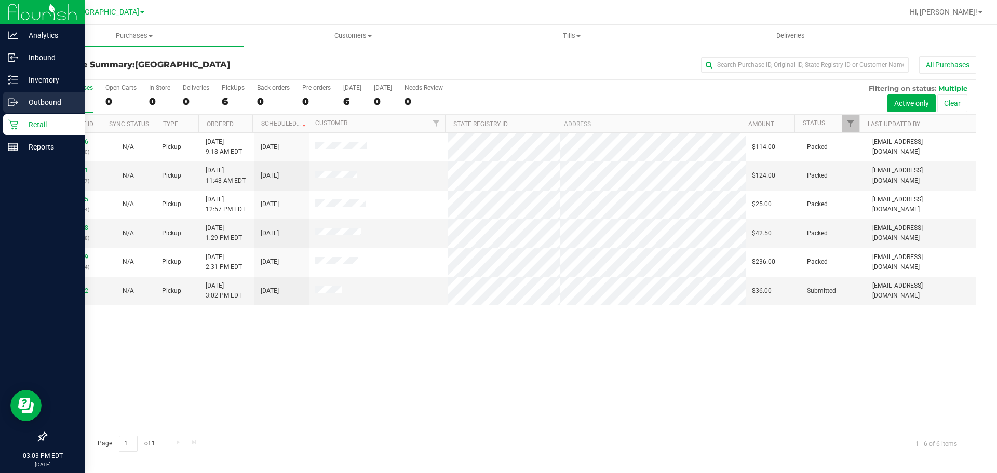
click at [28, 102] on p "Outbound" at bounding box center [49, 102] width 62 height 12
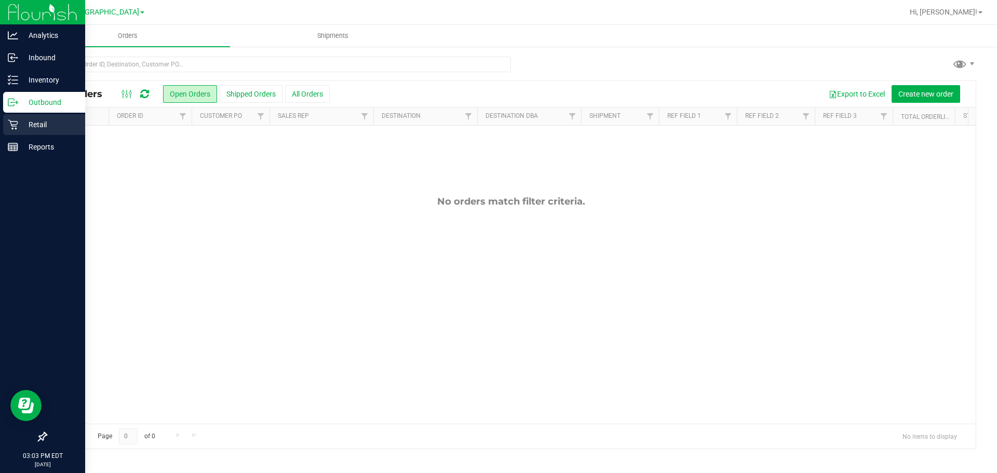
click at [20, 123] on p "Retail" at bounding box center [49, 124] width 62 height 12
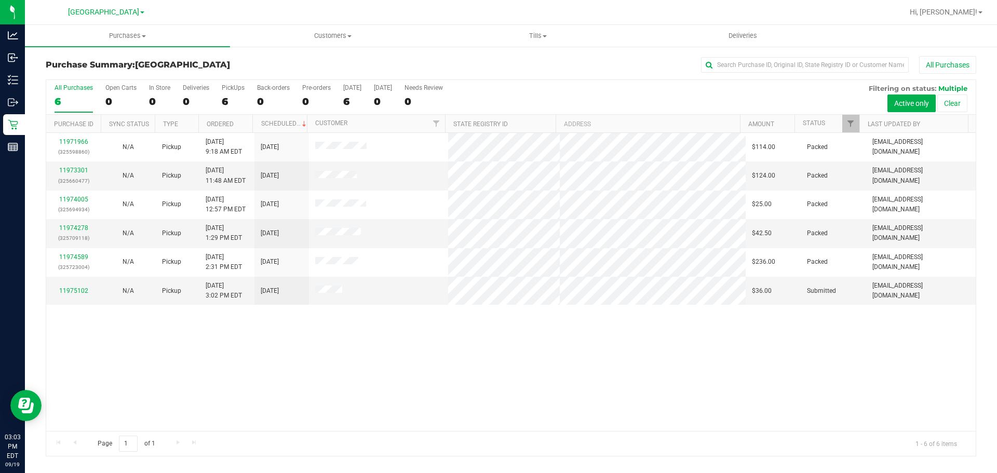
click at [321, 342] on div "11971966 (325598860) N/A Pickup [DATE] 9:18 AM EDT 9/19/2025 $114.00 Packed [EM…" at bounding box center [510, 282] width 929 height 298
click at [157, 378] on div "11971966 (325598860) N/A Pickup [DATE] 9:18 AM EDT 9/19/2025 $114.00 Packed [EM…" at bounding box center [510, 282] width 929 height 298
drag, startPoint x: 788, startPoint y: 378, endPoint x: 765, endPoint y: 375, distance: 24.0
click at [788, 378] on div "11971966 (325598860) N/A Pickup [DATE] 9:18 AM EDT 9/19/2025 $114.00 Packed [EM…" at bounding box center [510, 282] width 929 height 298
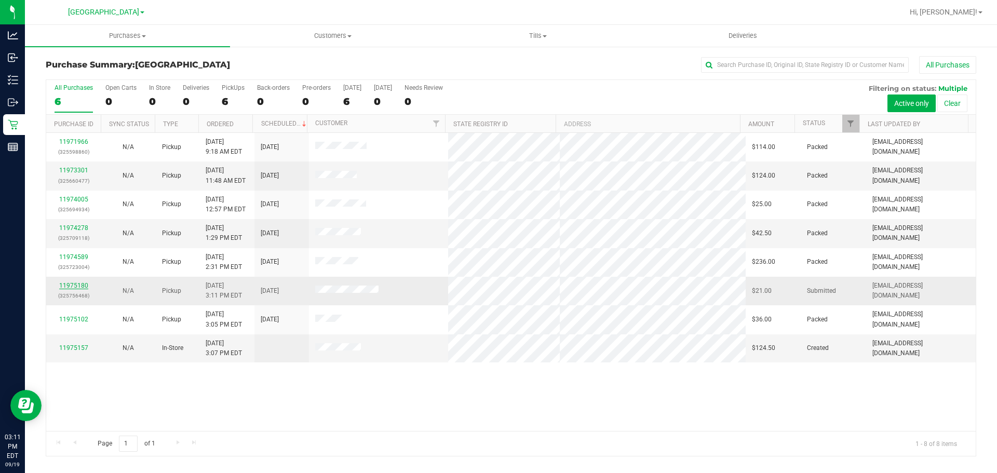
click at [75, 289] on link "11975180" at bounding box center [73, 285] width 29 height 7
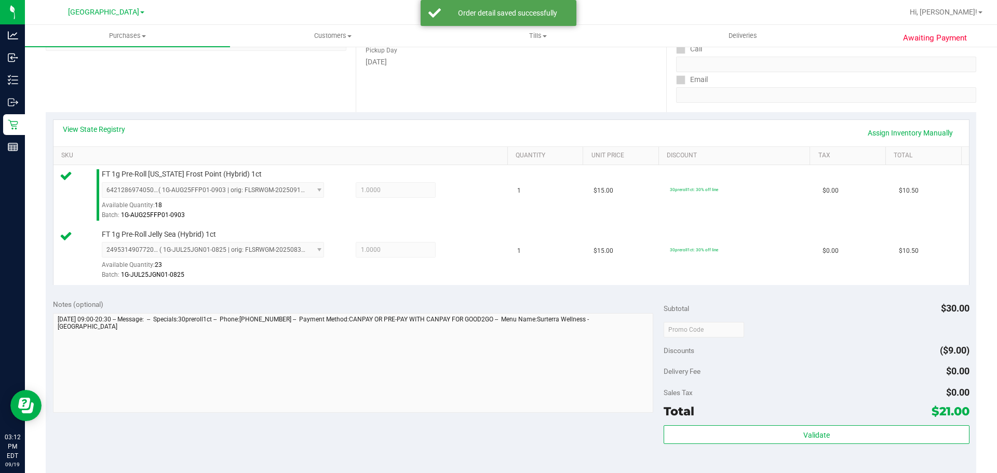
scroll to position [208, 0]
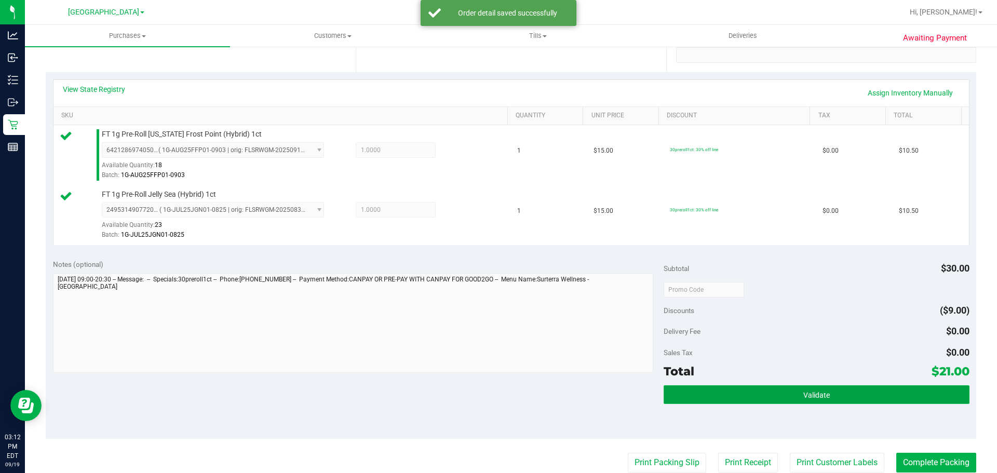
click at [819, 396] on span "Validate" at bounding box center [816, 395] width 26 height 8
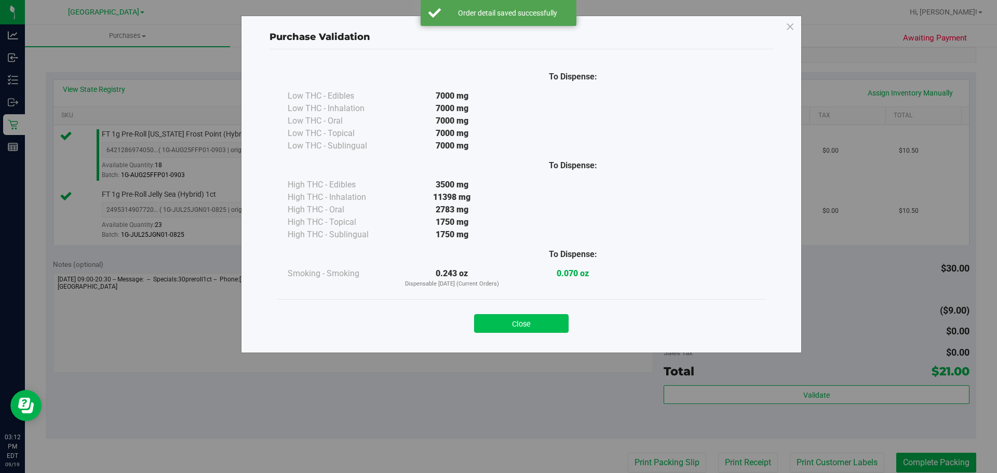
click at [531, 331] on button "Close" at bounding box center [521, 323] width 94 height 19
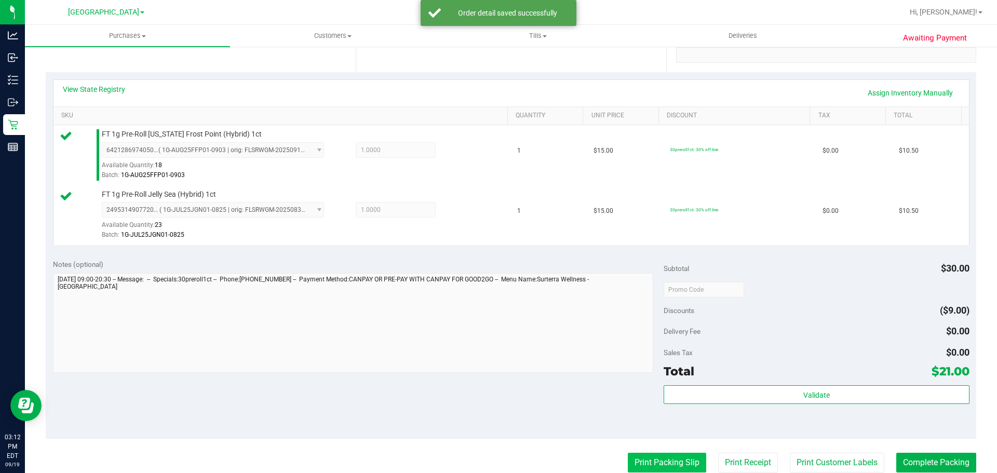
click at [666, 458] on button "Print Packing Slip" at bounding box center [667, 463] width 78 height 20
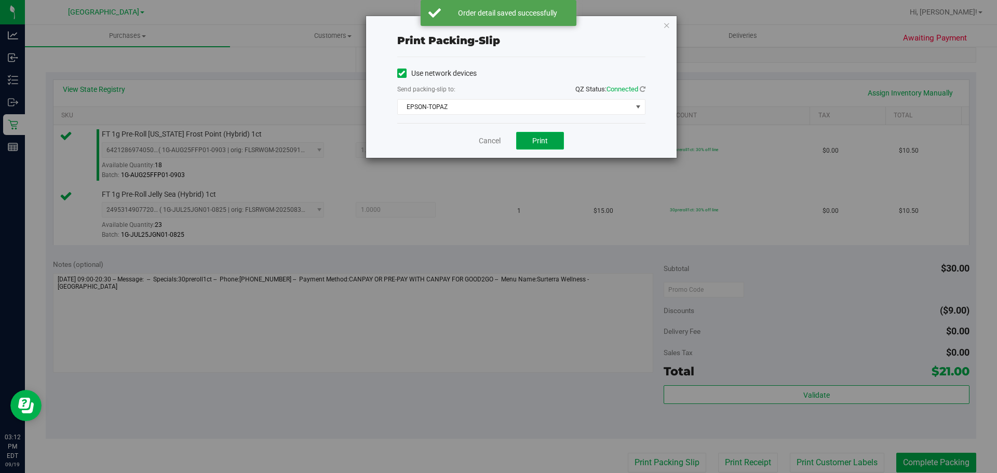
click at [527, 136] on button "Print" at bounding box center [540, 141] width 48 height 18
click at [494, 140] on link "Cancel" at bounding box center [490, 140] width 22 height 11
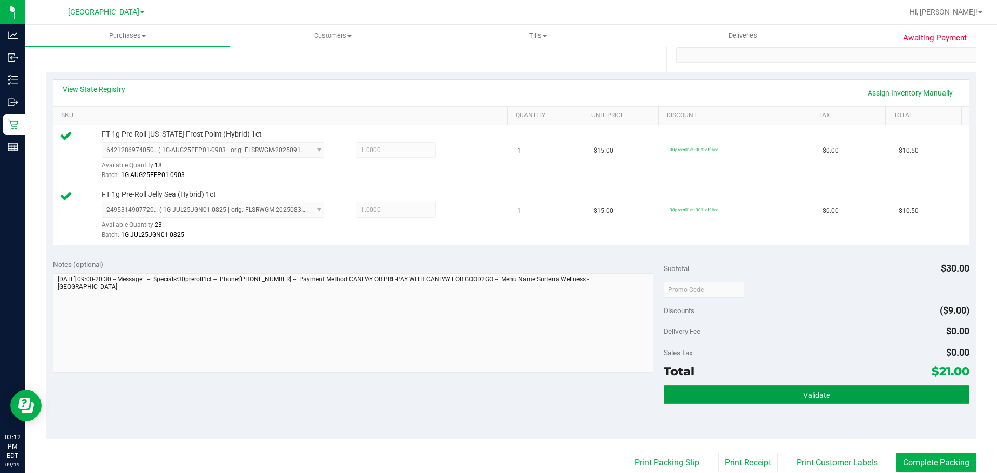
click at [828, 397] on button "Validate" at bounding box center [815, 394] width 305 height 19
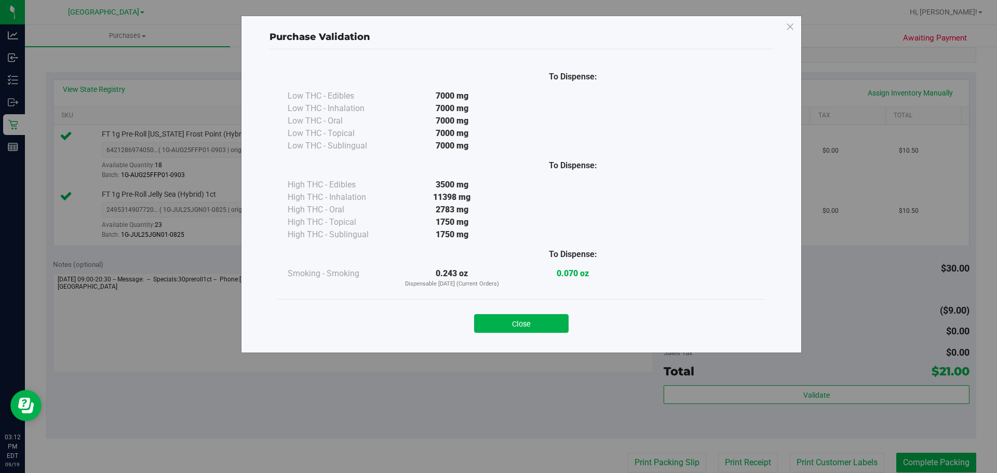
click at [542, 310] on div "Close" at bounding box center [521, 320] width 472 height 26
click at [534, 322] on button "Close" at bounding box center [521, 323] width 94 height 19
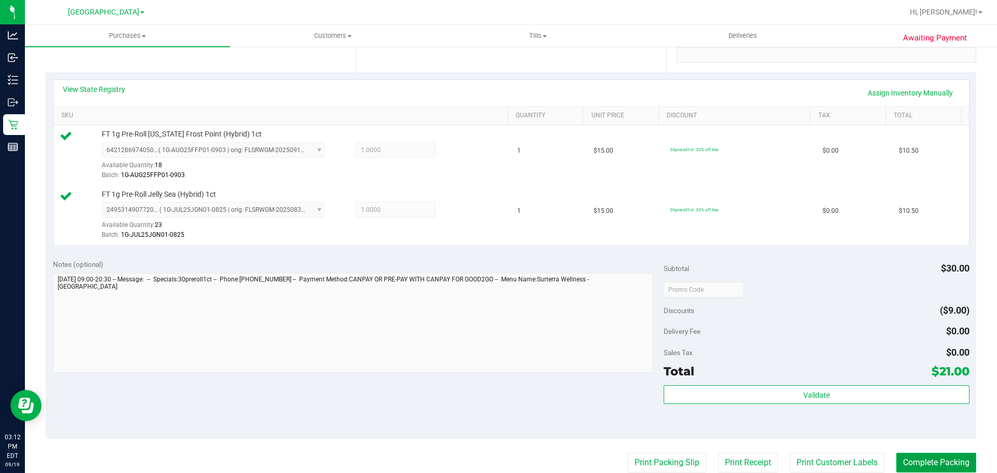
click at [951, 467] on button "Complete Packing" at bounding box center [936, 463] width 80 height 20
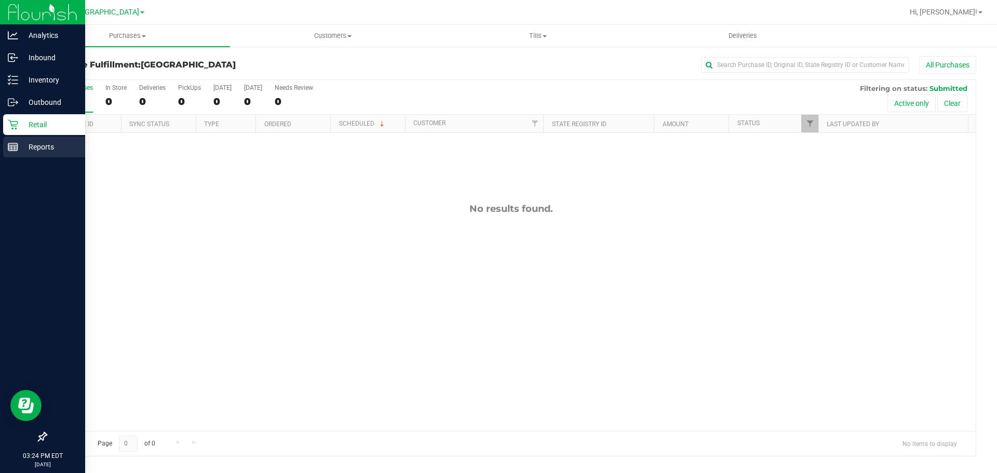
click at [12, 145] on line at bounding box center [12, 145] width 9 height 0
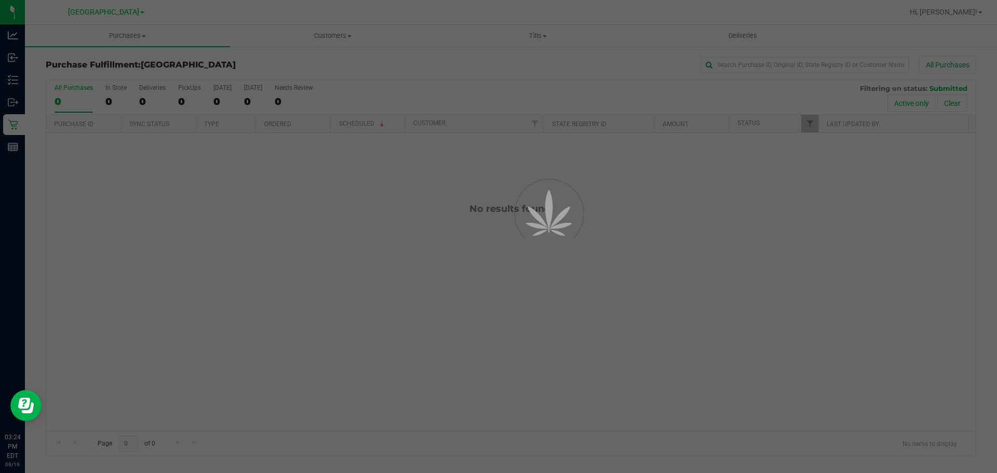
click at [552, 352] on div at bounding box center [498, 236] width 997 height 473
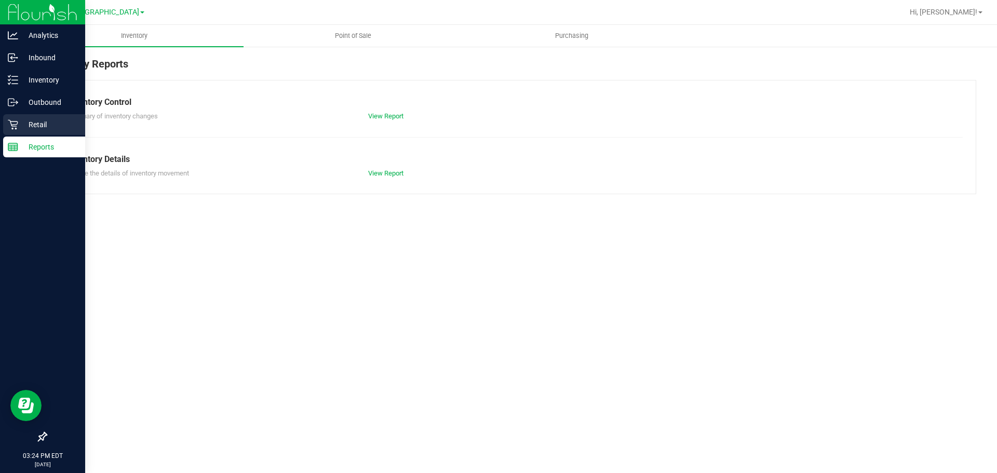
click at [10, 116] on div "Retail" at bounding box center [44, 124] width 82 height 21
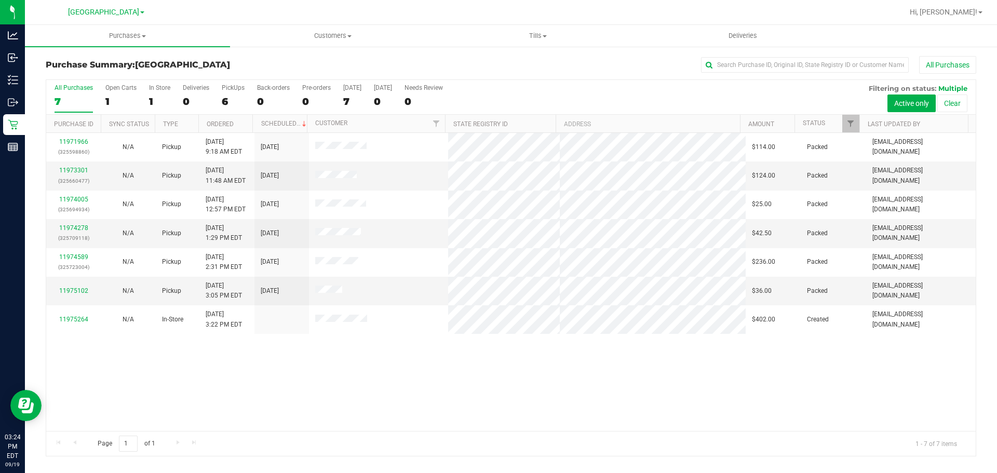
click at [483, 357] on div "11971966 (325598860) N/A Pickup [DATE] 9:18 AM EDT 9/19/2025 $114.00 Packed [EM…" at bounding box center [510, 282] width 929 height 298
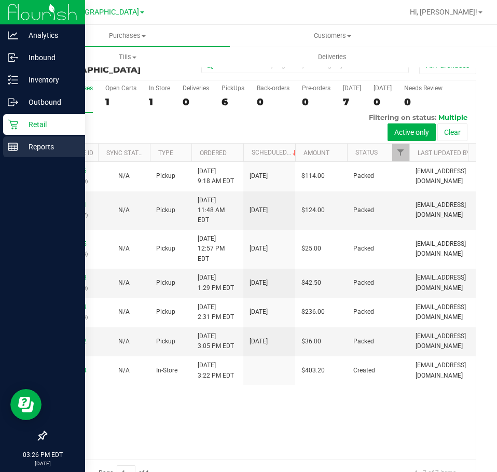
click at [1, 141] on link "Reports" at bounding box center [42, 148] width 85 height 22
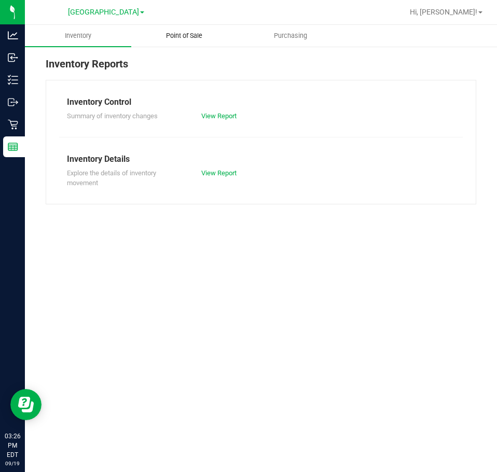
click at [199, 39] on span "Point of Sale" at bounding box center [184, 35] width 64 height 9
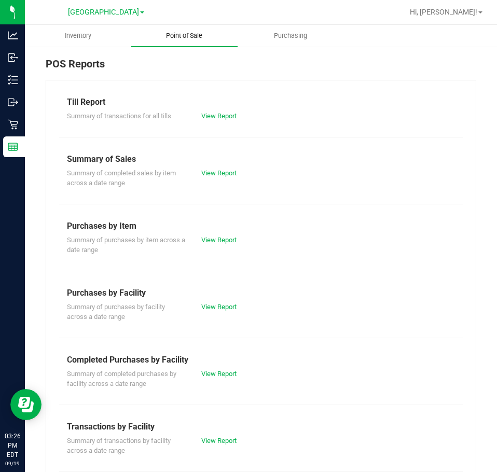
click at [191, 36] on span "Point of Sale" at bounding box center [184, 35] width 64 height 9
click at [209, 377] on link "View Report" at bounding box center [218, 374] width 35 height 8
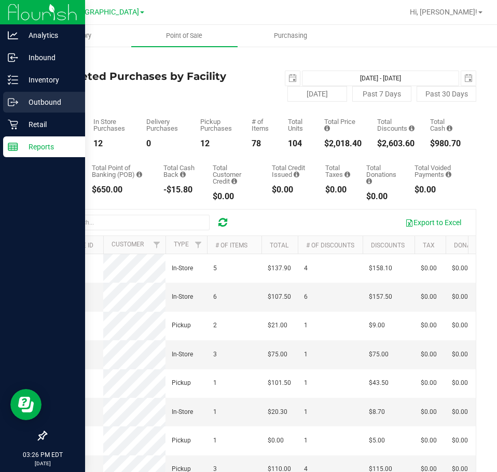
click at [7, 112] on div "Outbound" at bounding box center [44, 102] width 82 height 21
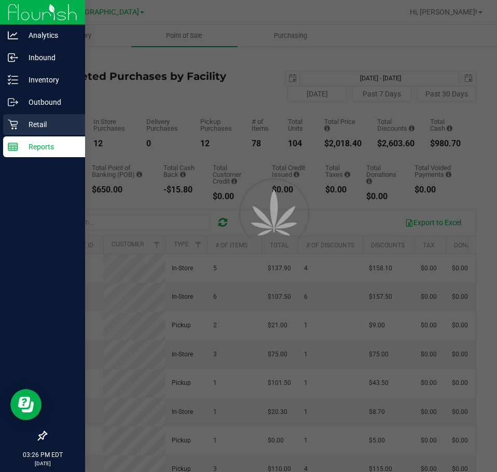
click at [33, 132] on div "Retail" at bounding box center [44, 124] width 82 height 21
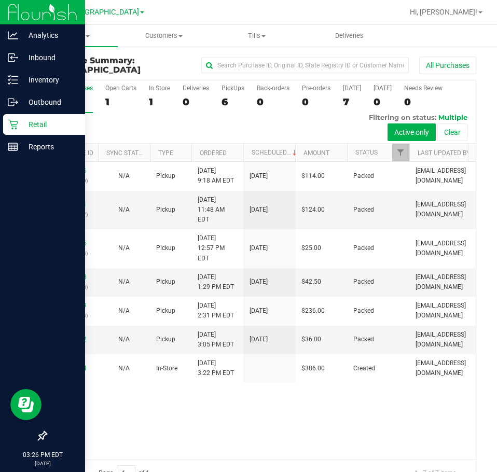
click at [12, 160] on div at bounding box center [42, 292] width 85 height 267
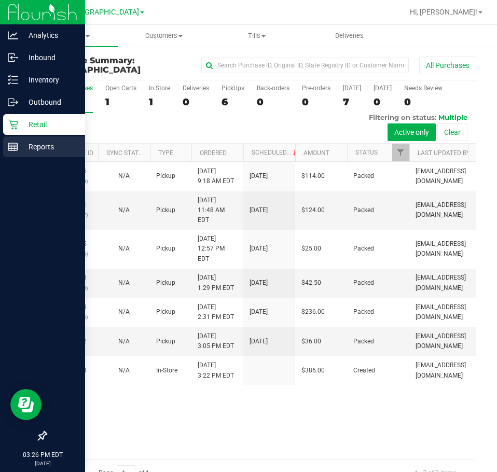
click at [25, 140] on div "Reports" at bounding box center [44, 147] width 82 height 21
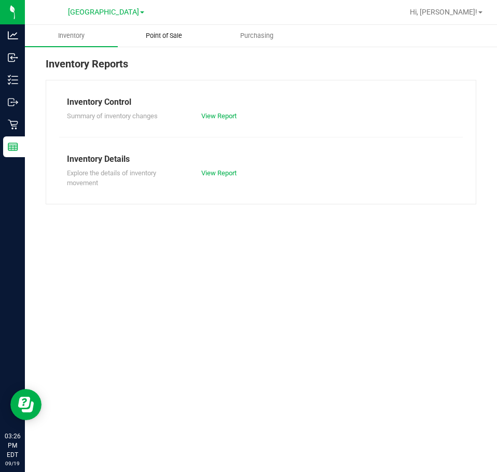
click at [191, 38] on span "Point of Sale" at bounding box center [164, 35] width 64 height 9
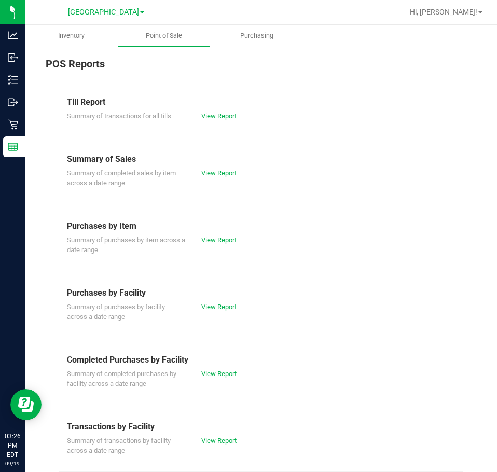
click at [211, 370] on link "View Report" at bounding box center [218, 374] width 35 height 8
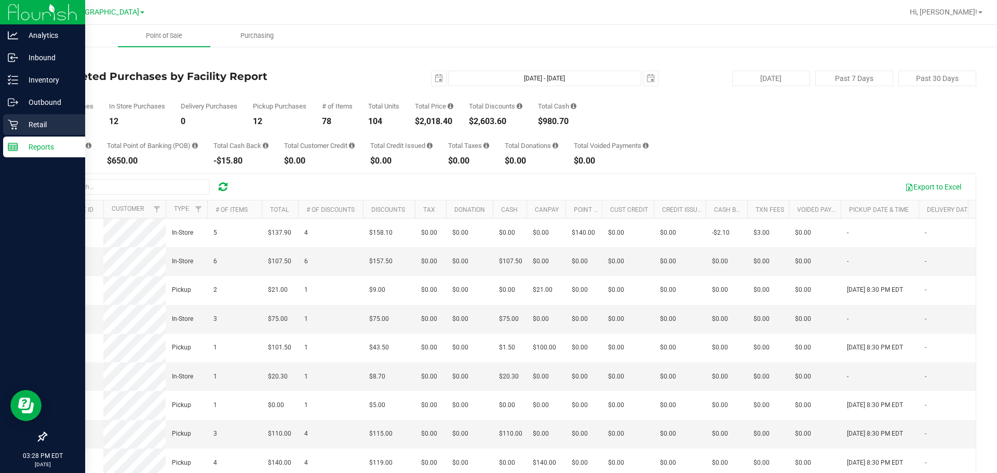
click at [12, 133] on div "Retail" at bounding box center [44, 124] width 82 height 21
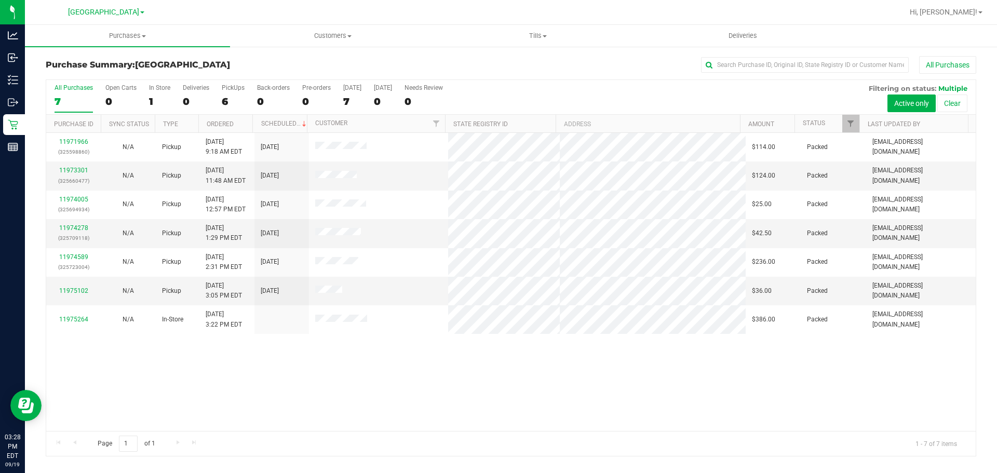
click at [466, 376] on div "11971966 (325598860) N/A Pickup [DATE] 9:18 AM EDT 9/19/2025 $114.00 Packed [EM…" at bounding box center [510, 282] width 929 height 298
